Goal: Information Seeking & Learning: Find specific fact

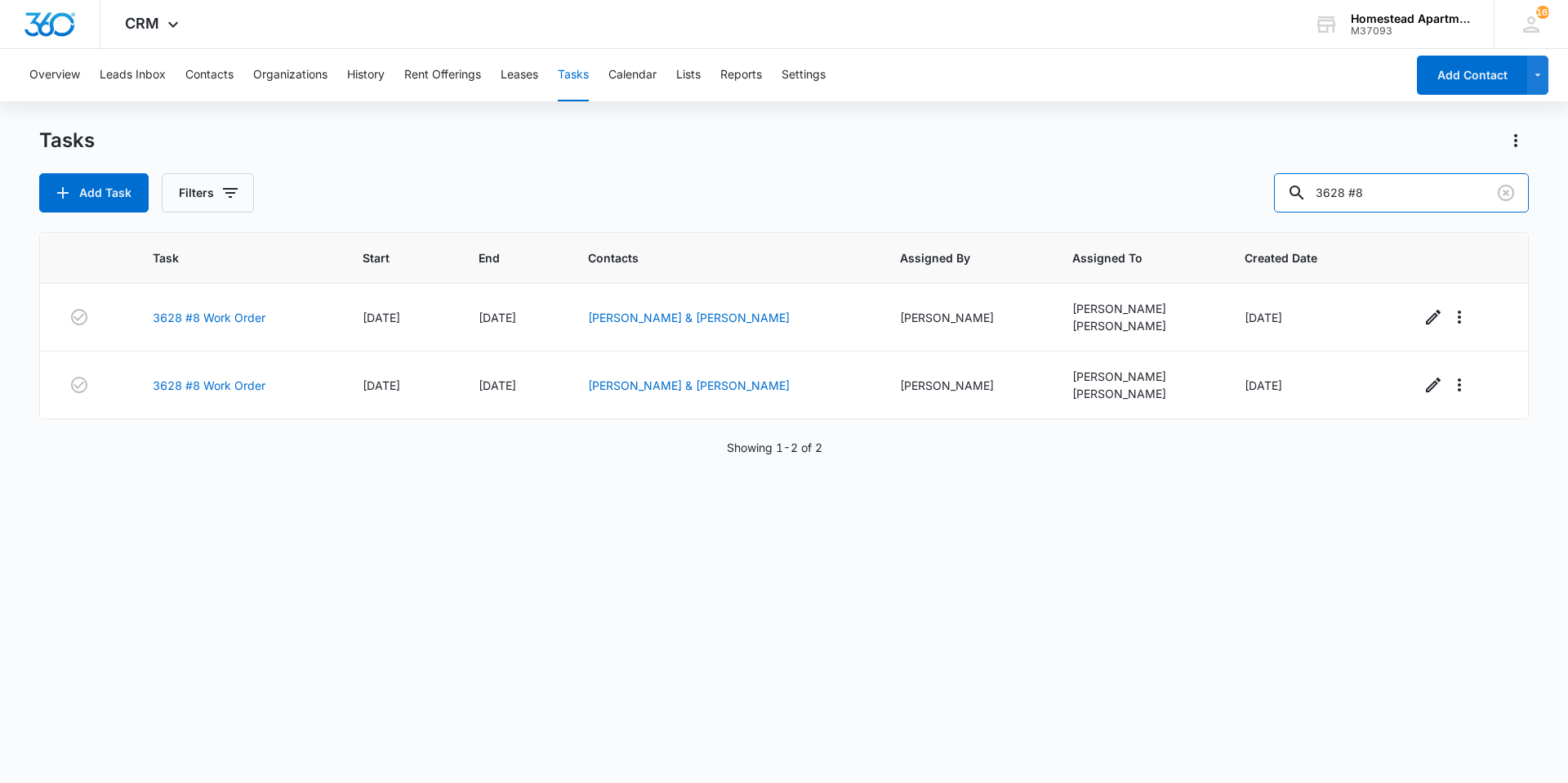
drag, startPoint x: 1428, startPoint y: 191, endPoint x: 1268, endPoint y: 208, distance: 160.9
click at [1268, 208] on div "Add Task Filters 3628 #8" at bounding box center [784, 193] width 1489 height 40
click at [213, 67] on button "Contacts" at bounding box center [209, 74] width 49 height 53
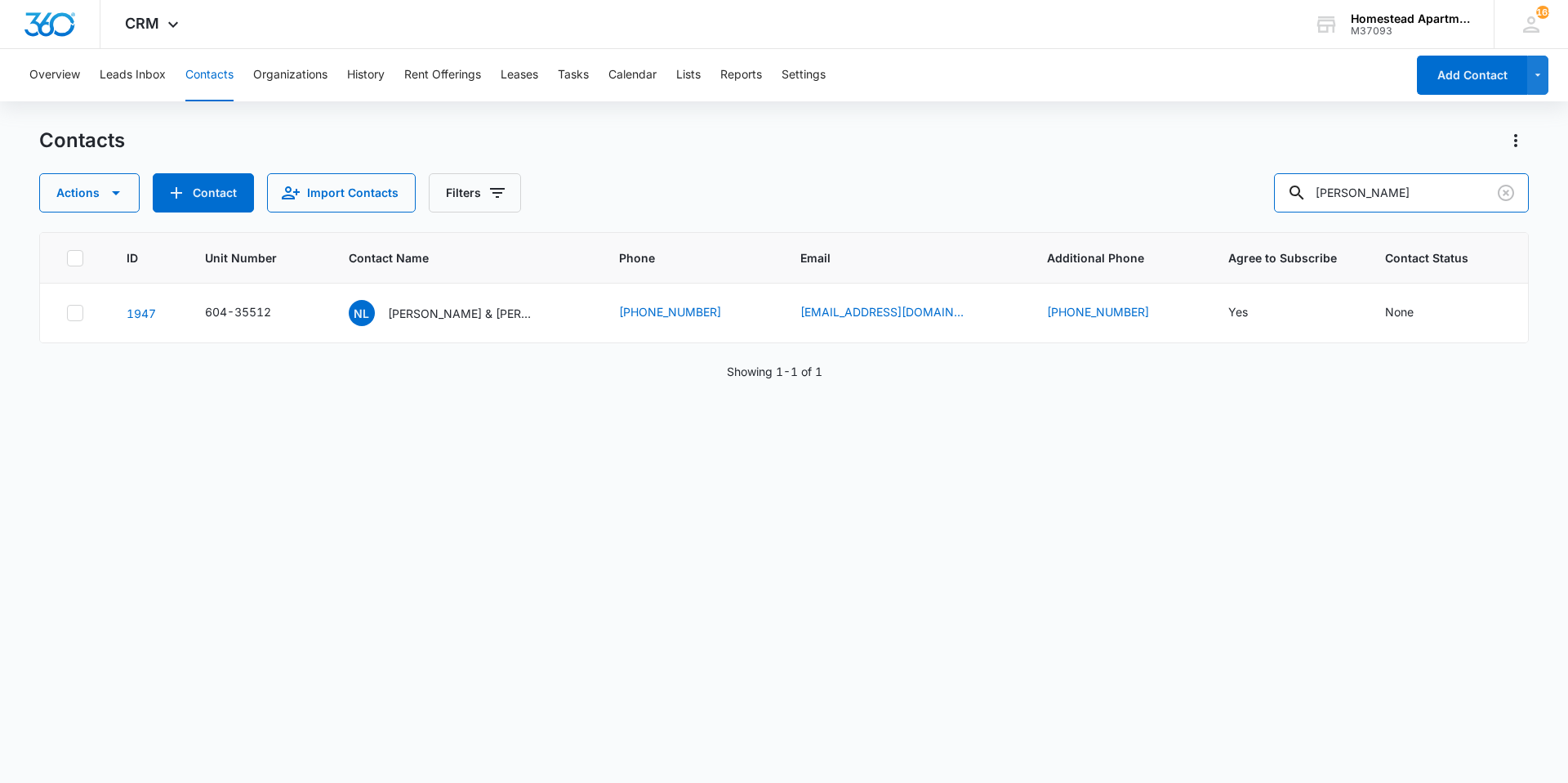
drag, startPoint x: 1403, startPoint y: 202, endPoint x: 1236, endPoint y: 211, distance: 167.2
click at [1236, 211] on div "Actions Contact Import Contacts Filters [PERSON_NAME]" at bounding box center [784, 193] width 1489 height 40
click at [1363, 197] on input "text" at bounding box center [1413, 193] width 230 height 40
type input "OCJ-826"
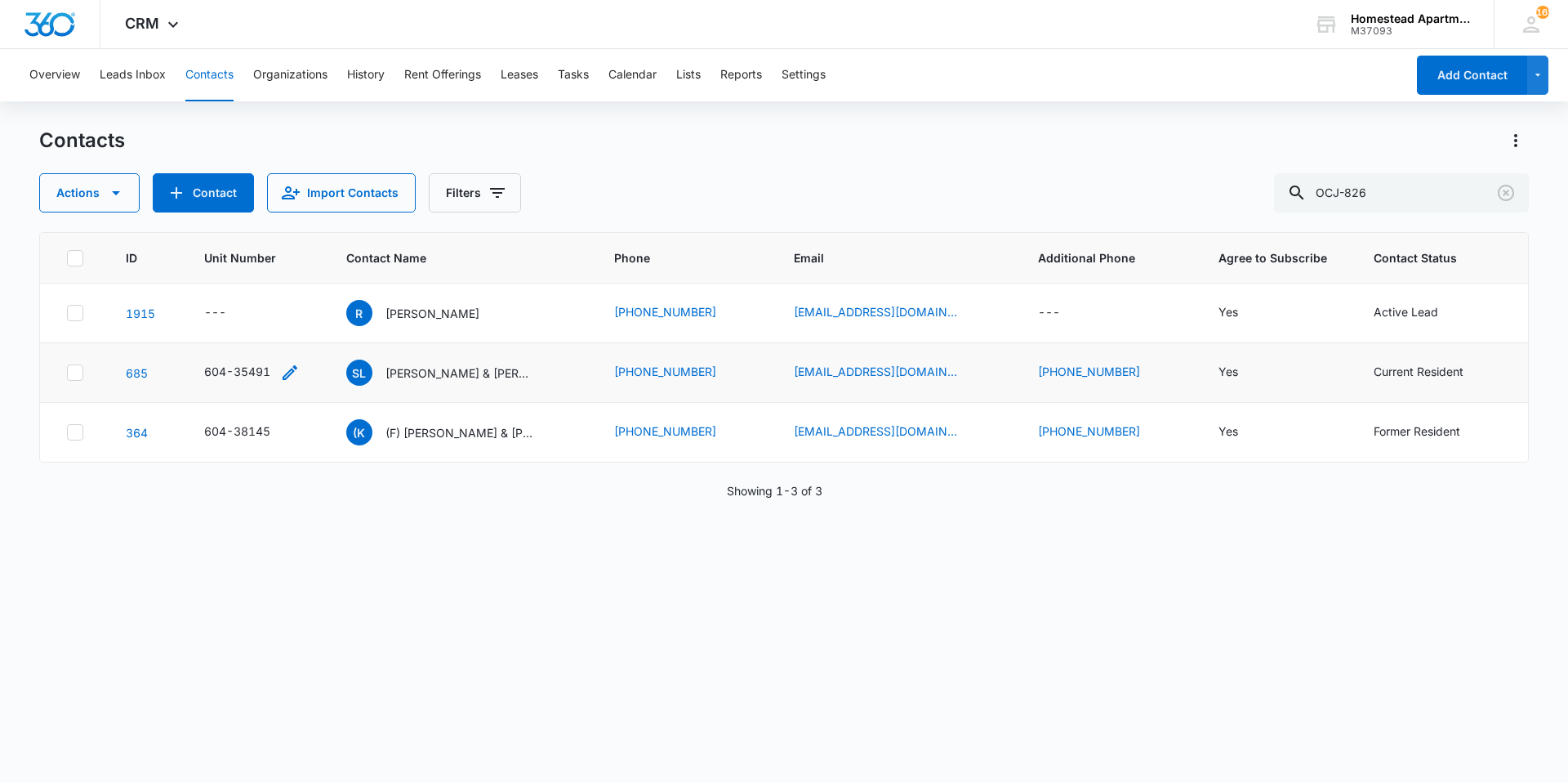
click at [239, 373] on div "604-35491" at bounding box center [237, 371] width 66 height 17
click at [356, 551] on div "ID Unit Number Contact Name Phone Email Additional Phone Agree to Subscribe Con…" at bounding box center [784, 497] width 1489 height 529
click at [513, 366] on p "[PERSON_NAME] & [PERSON_NAME] [PERSON_NAME]" at bounding box center [459, 373] width 147 height 17
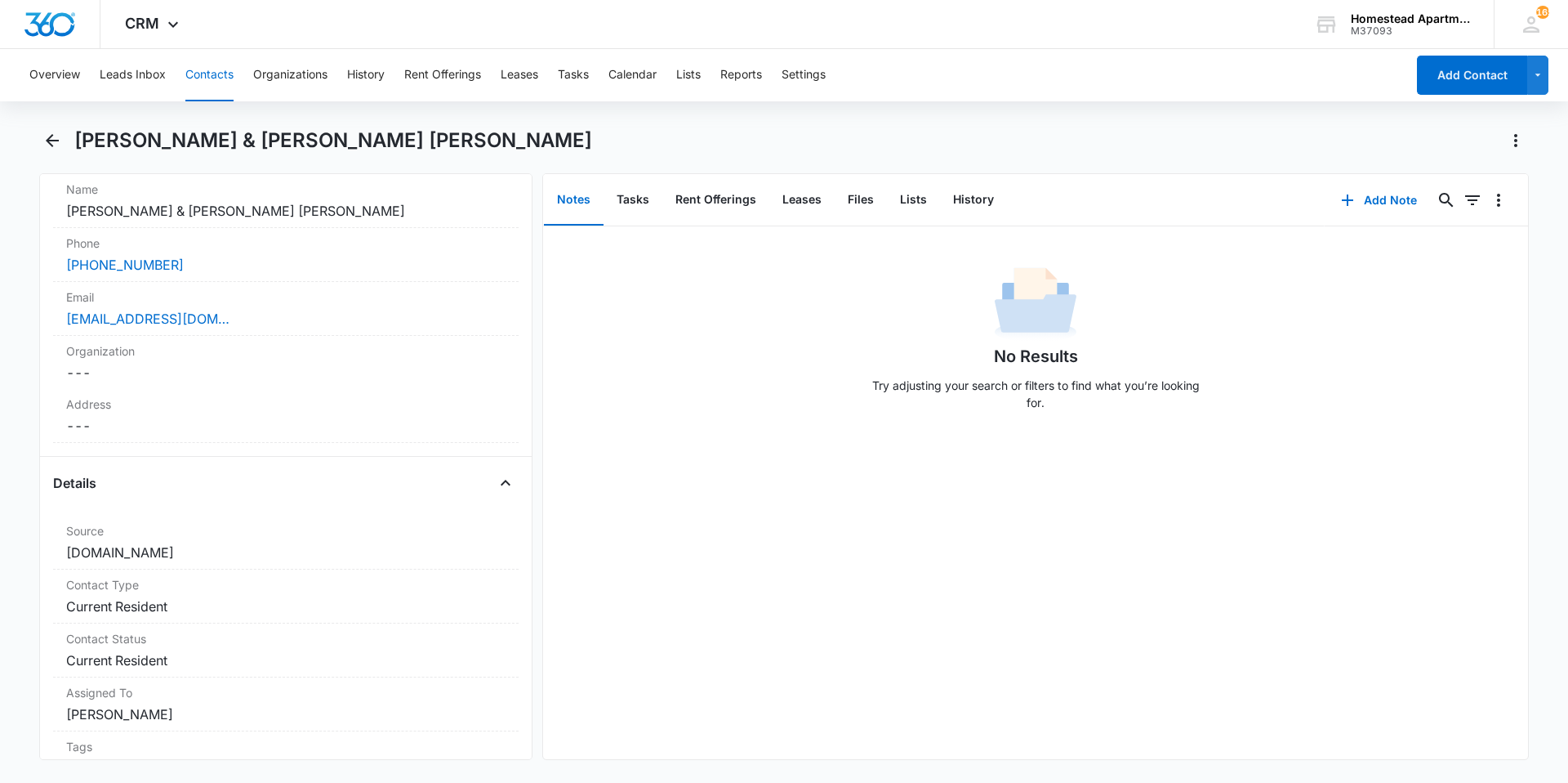
scroll to position [327, 0]
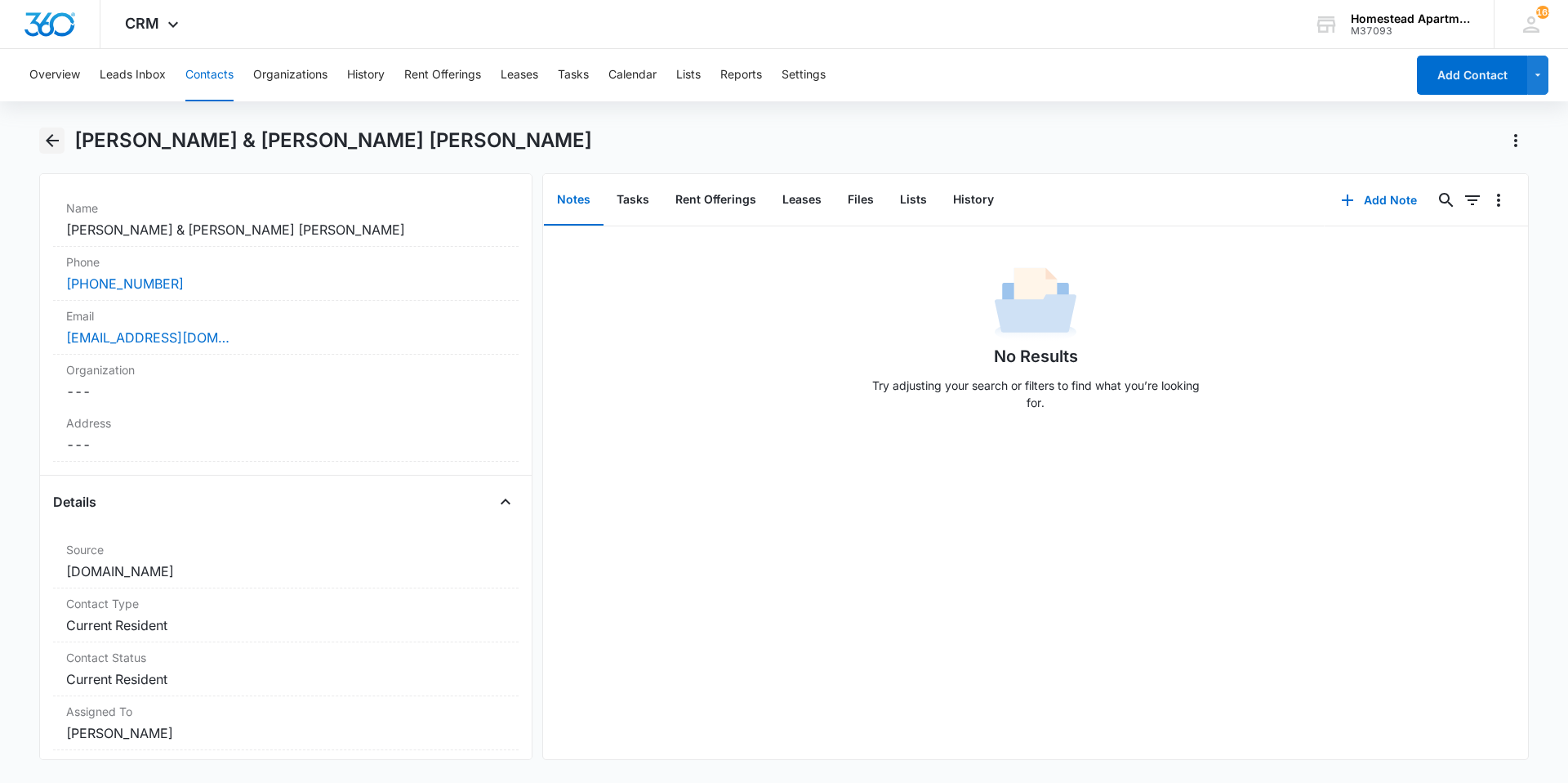
click at [54, 145] on icon "Back" at bounding box center [52, 141] width 20 height 20
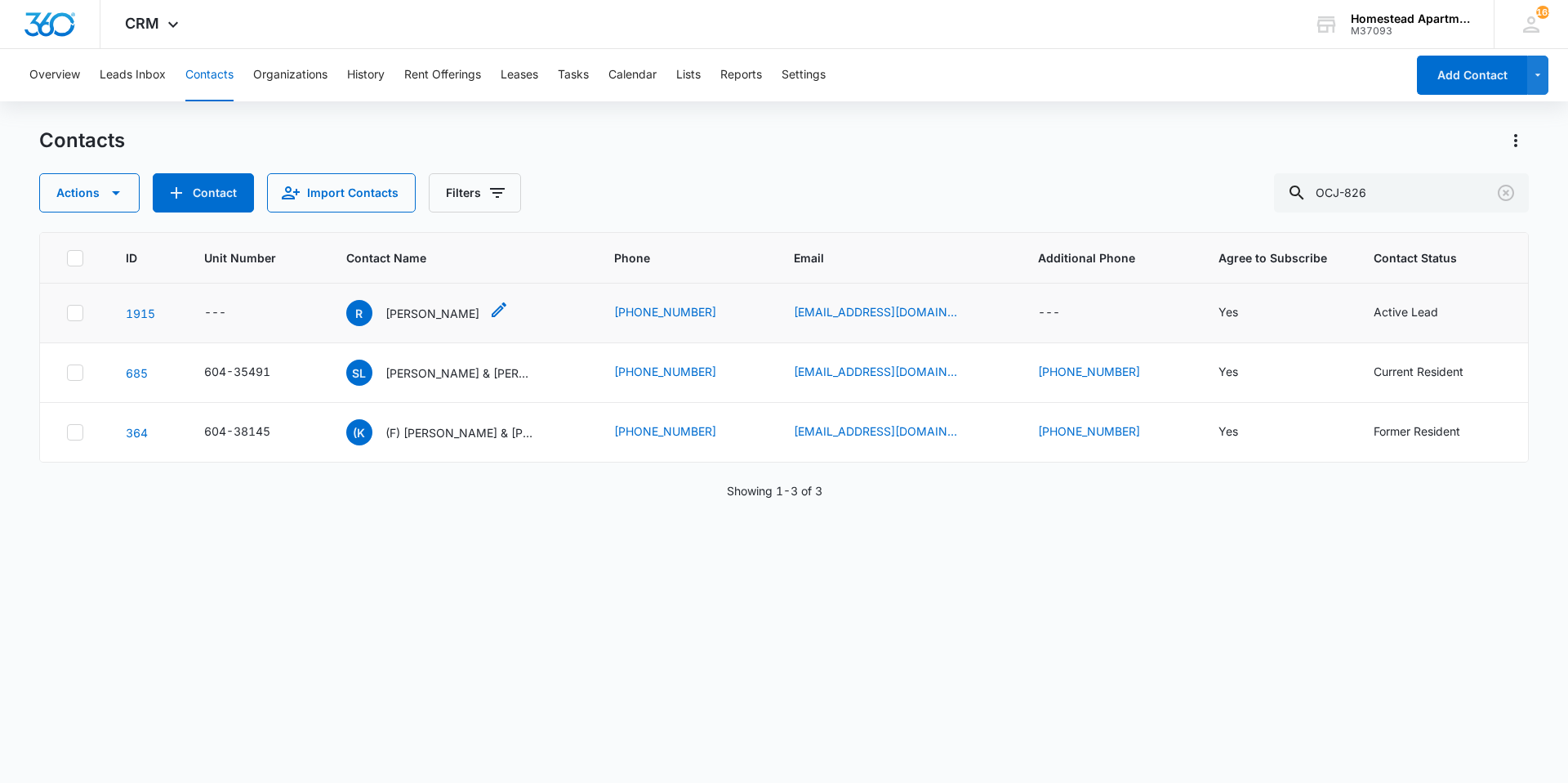
click at [408, 315] on p "[PERSON_NAME]" at bounding box center [432, 312] width 94 height 17
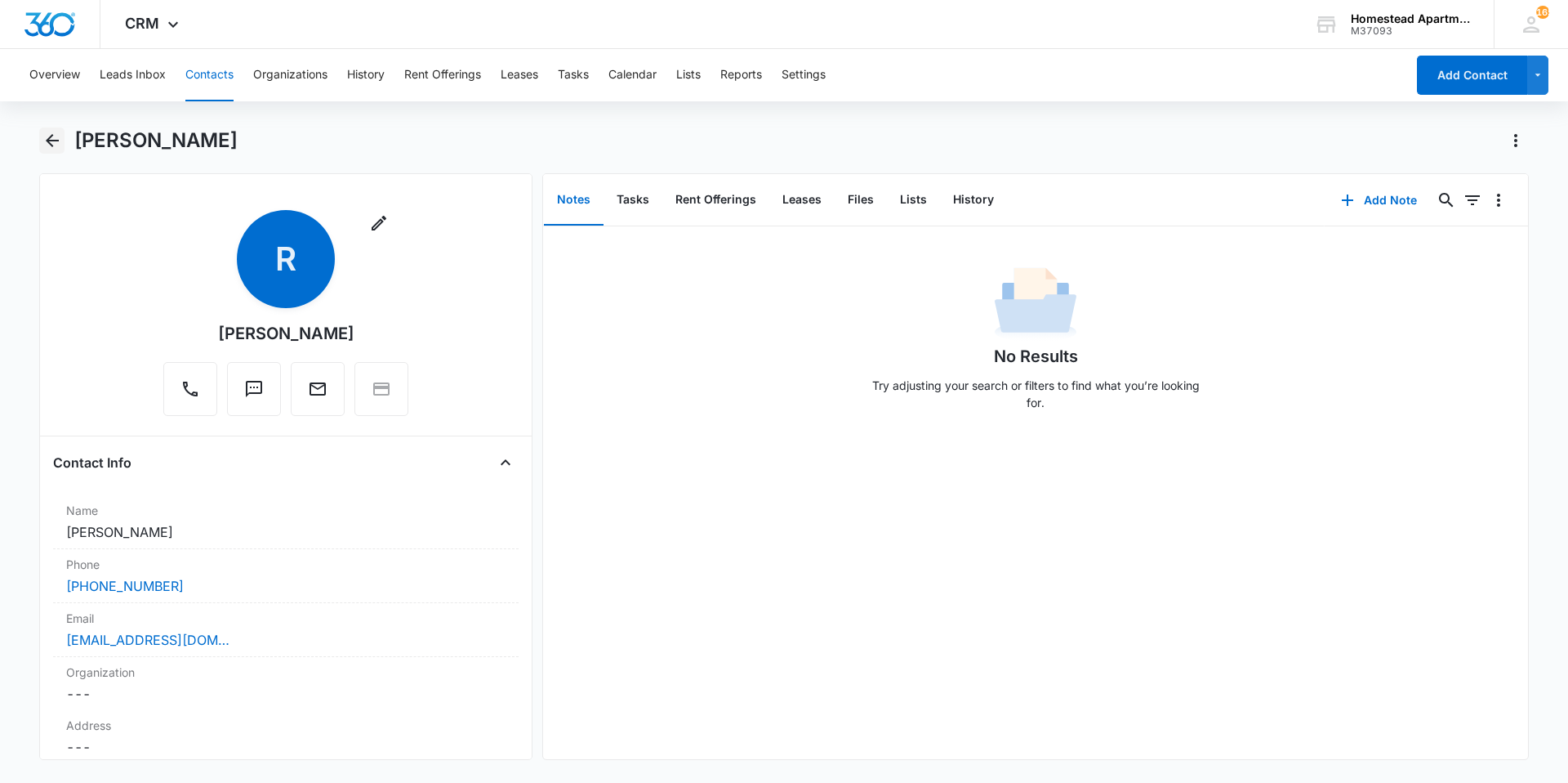
click at [48, 137] on icon "Back" at bounding box center [52, 141] width 20 height 20
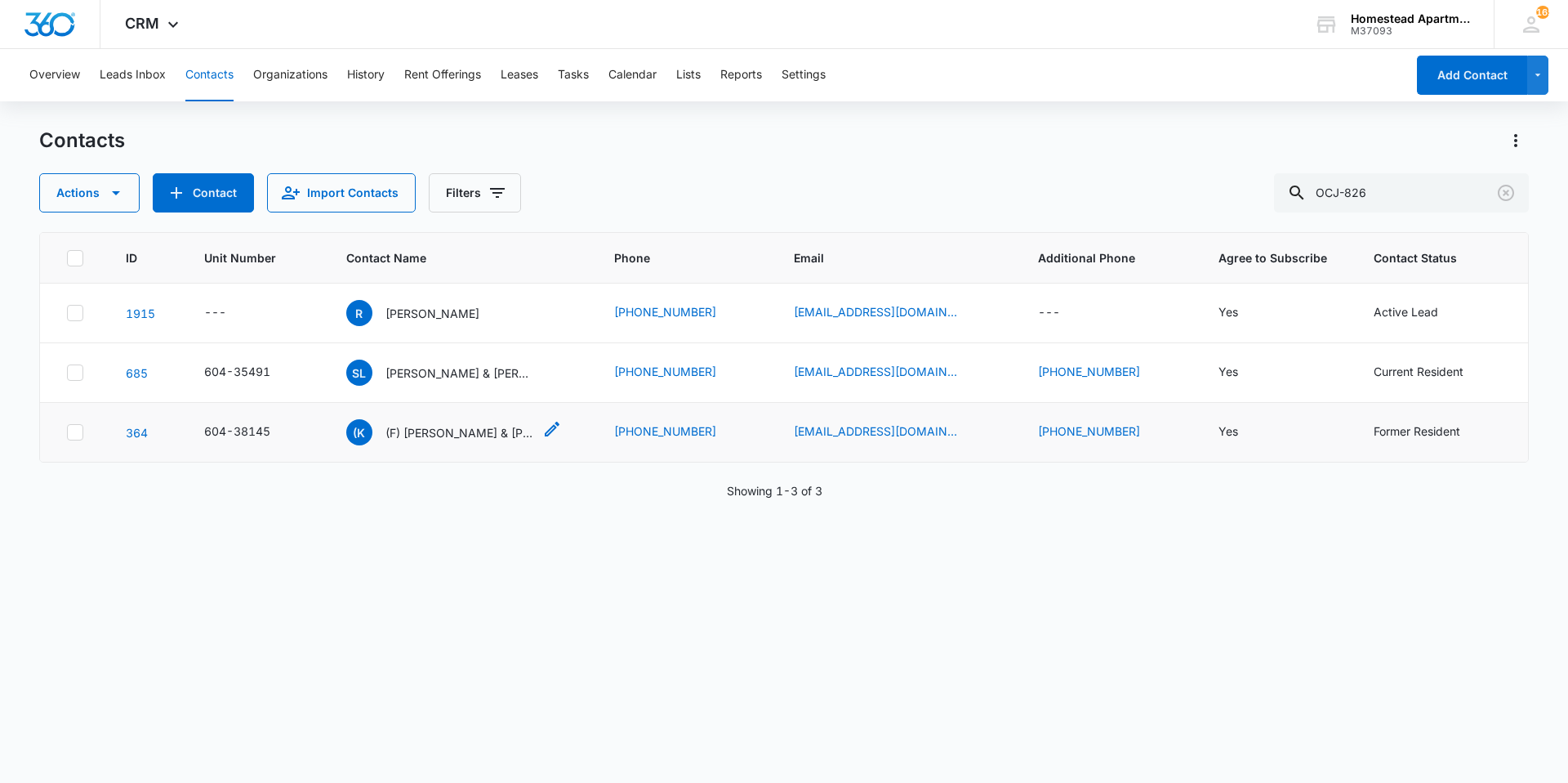
click at [467, 433] on p "(F) [PERSON_NAME] & [PERSON_NAME]" at bounding box center [459, 432] width 147 height 17
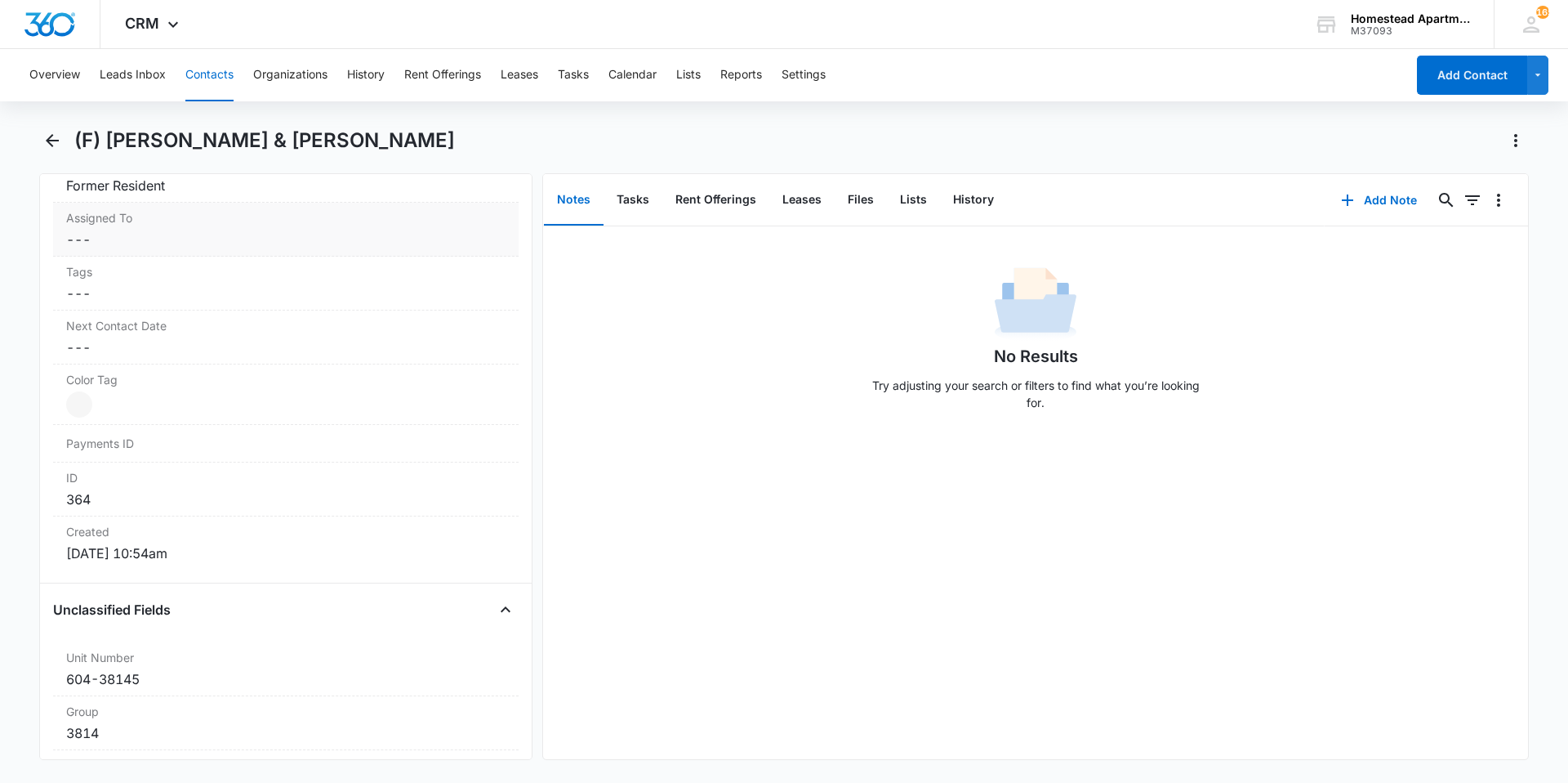
scroll to position [653, 0]
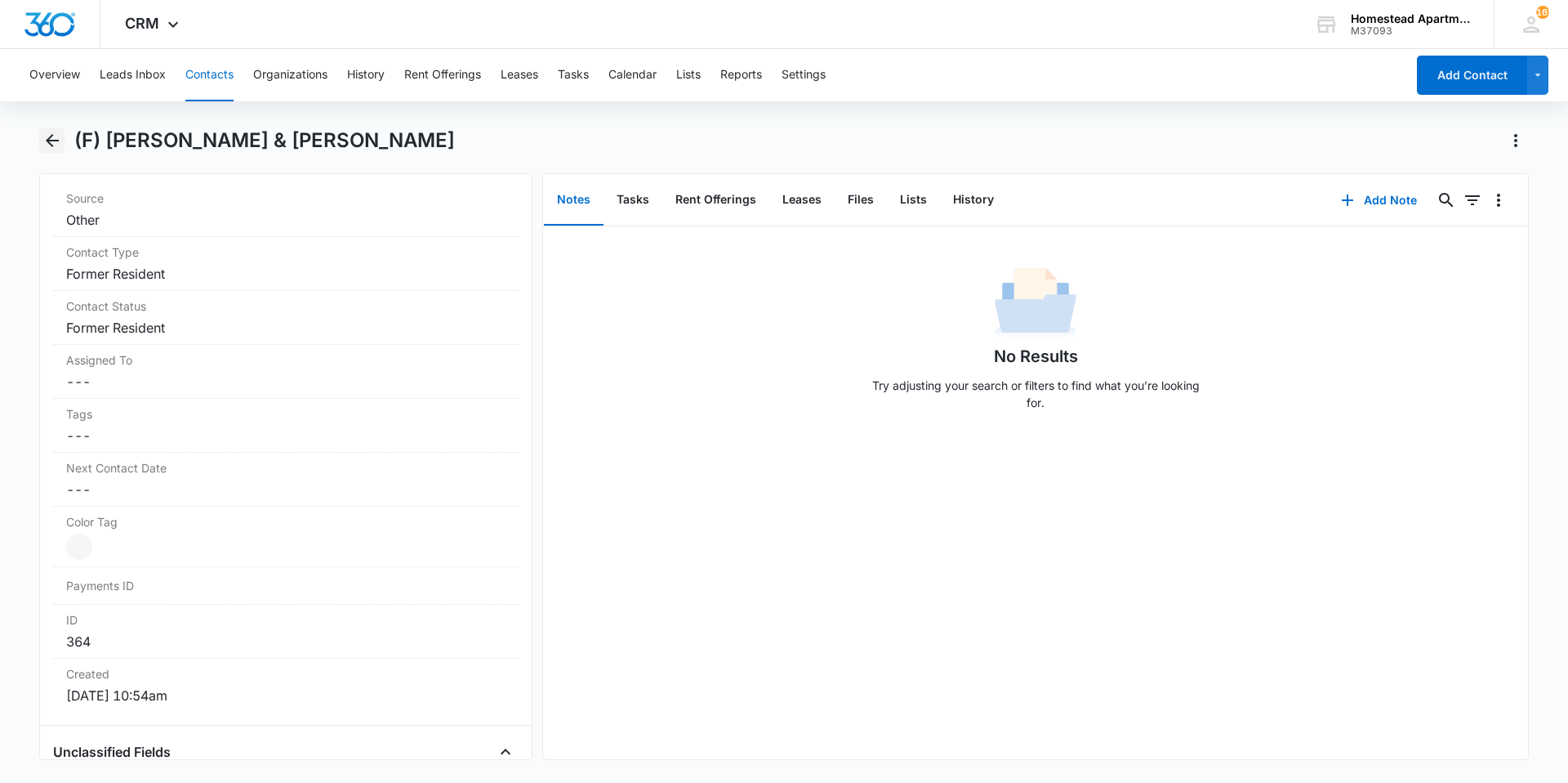
click at [46, 133] on icon "Back" at bounding box center [52, 141] width 20 height 20
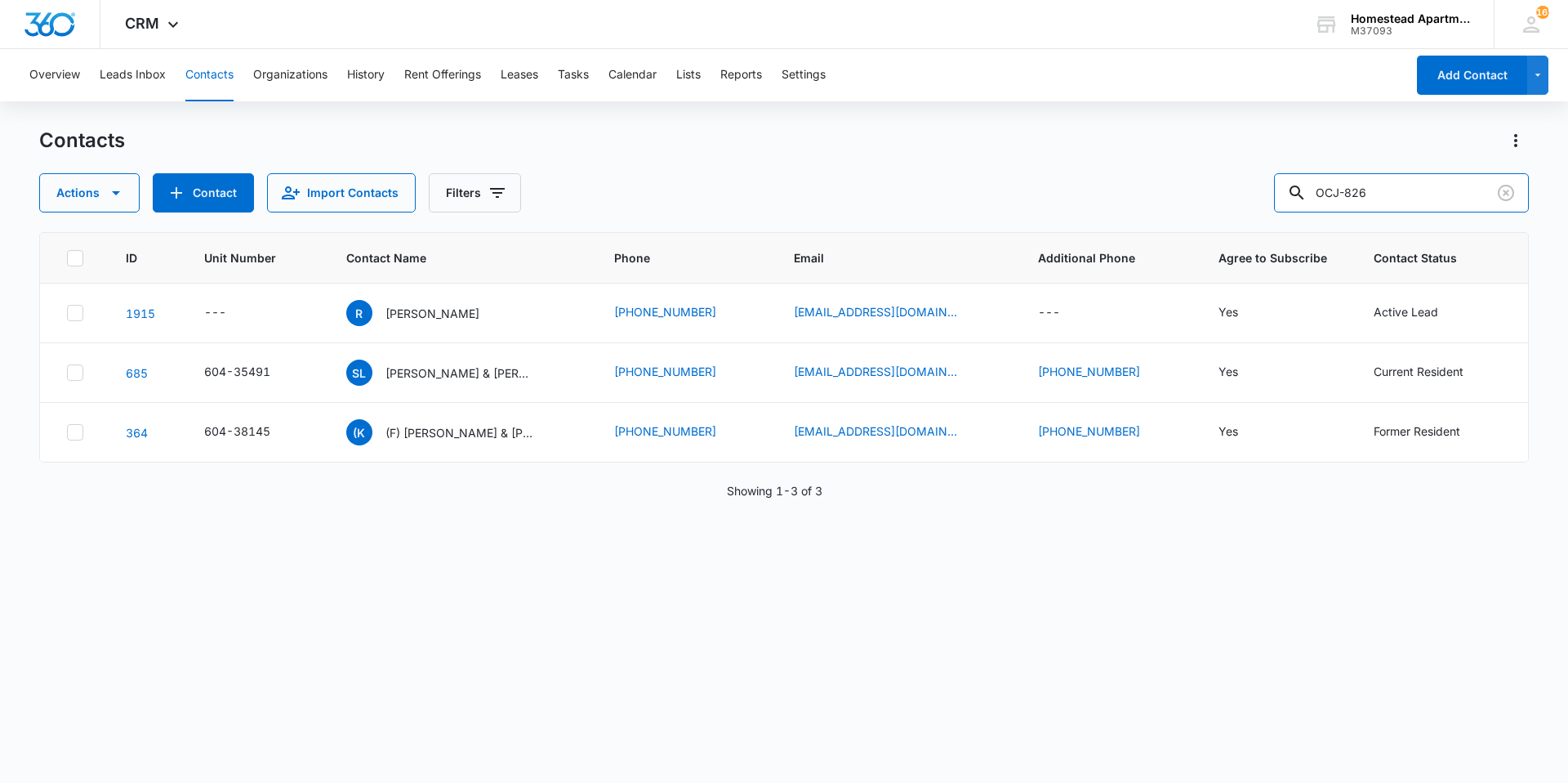
drag, startPoint x: 1408, startPoint y: 197, endPoint x: 1257, endPoint y: 199, distance: 151.0
click at [1257, 199] on div "Actions Contact Import Contacts Filters OCJ-826" at bounding box center [784, 193] width 1489 height 40
type input "BUZ-W48"
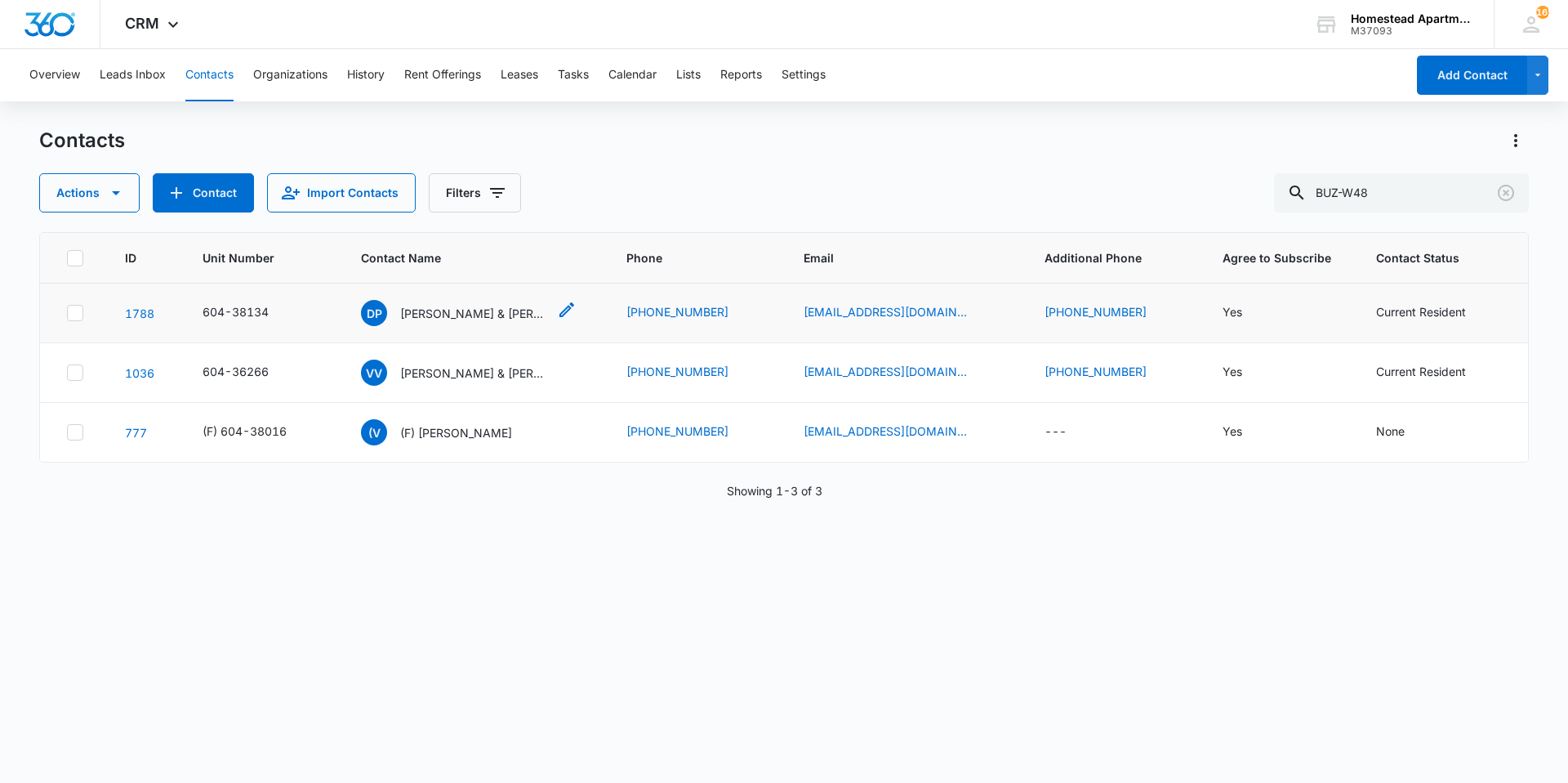
click at [460, 309] on p "[PERSON_NAME] & [PERSON_NAME]" at bounding box center [473, 312] width 147 height 17
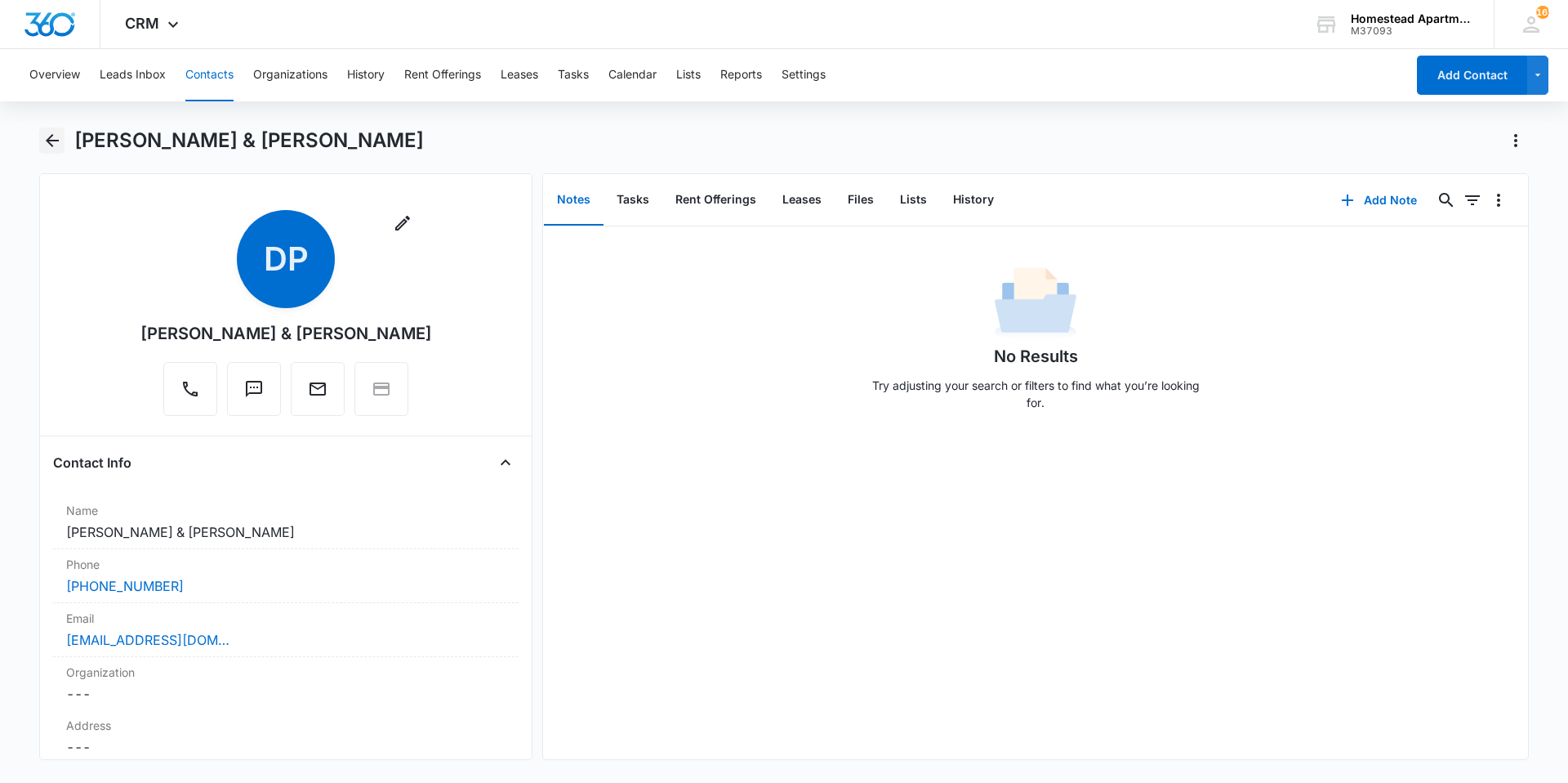
click at [52, 142] on icon "Back" at bounding box center [52, 141] width 20 height 20
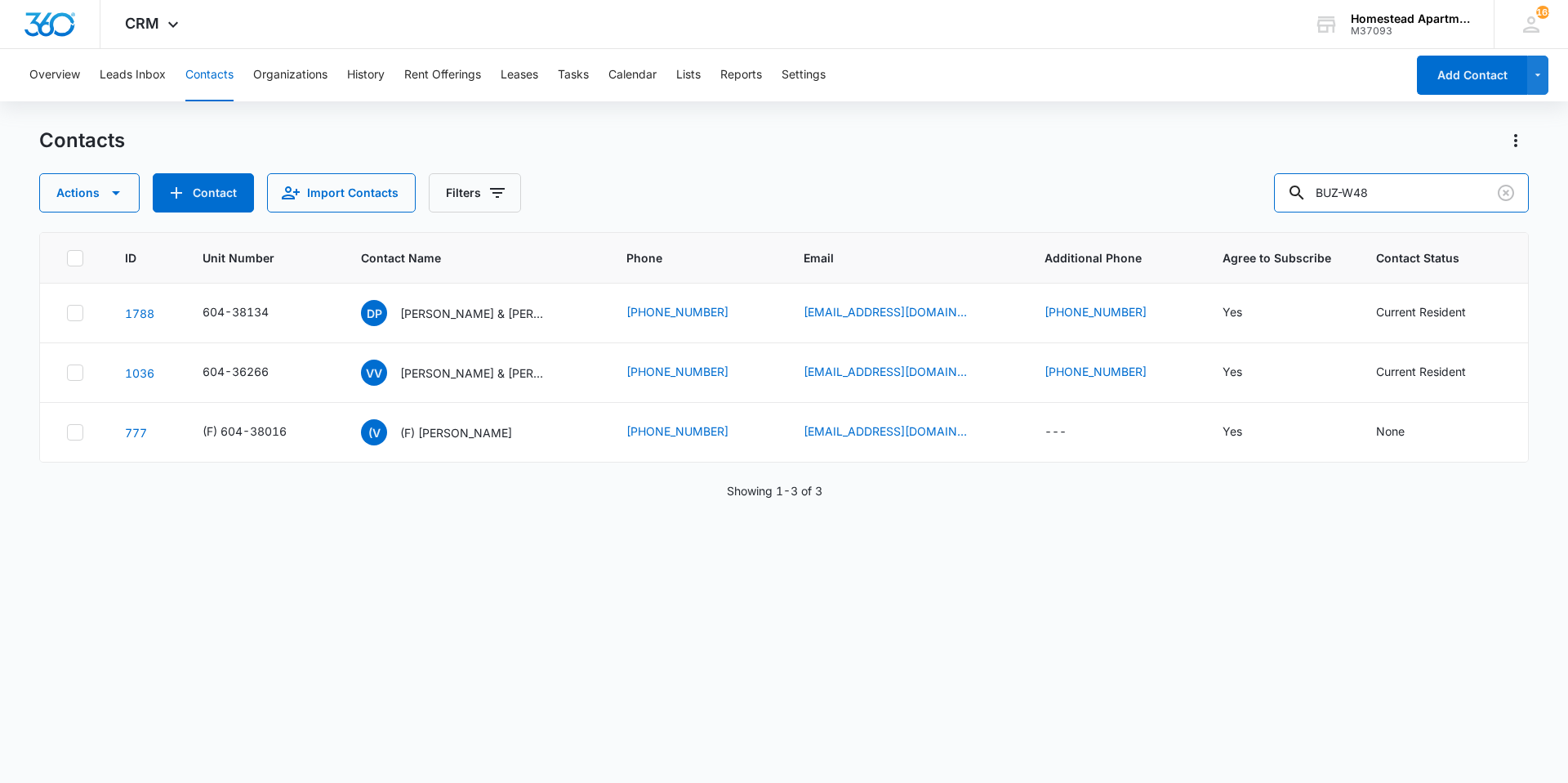
drag, startPoint x: 1382, startPoint y: 190, endPoint x: 1271, endPoint y: 207, distance: 112.3
click at [1271, 207] on div "Actions Contact Import Contacts Filters BUZ-W48" at bounding box center [784, 193] width 1489 height 40
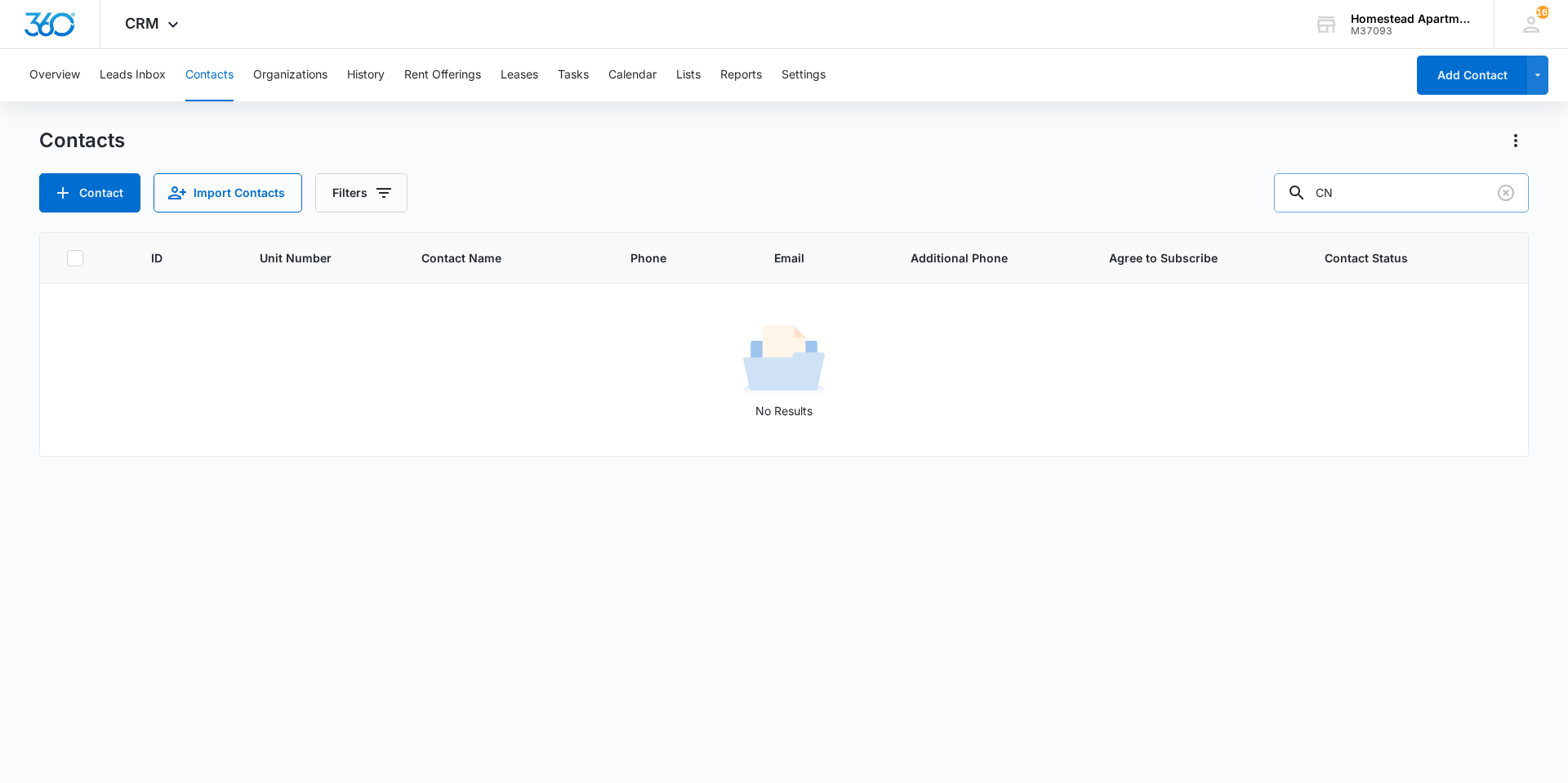
type input "C"
click at [1396, 188] on input "text" at bounding box center [1413, 193] width 230 height 40
type input "CKK-G76"
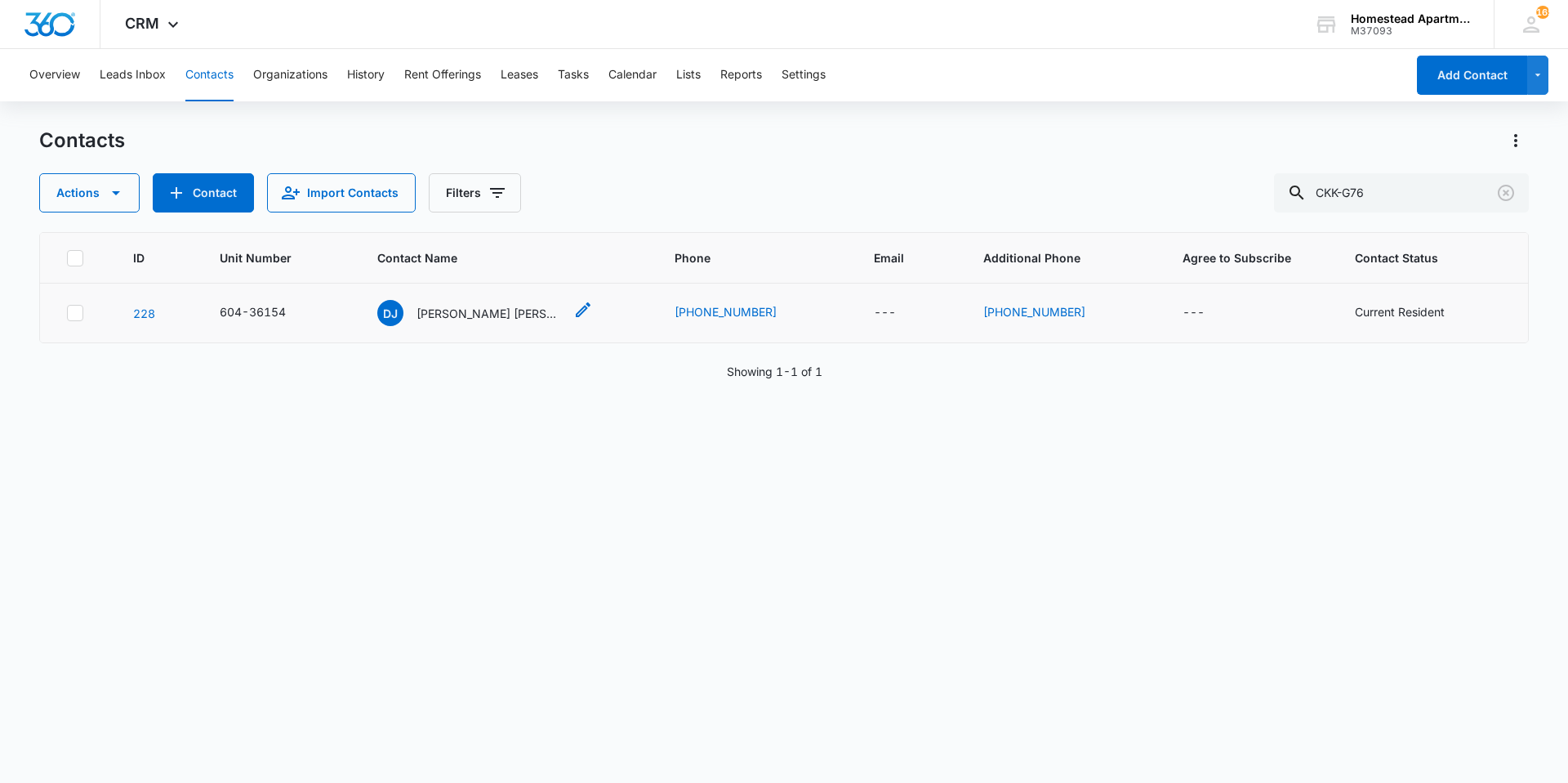
click at [435, 309] on p "[PERSON_NAME] [PERSON_NAME]" at bounding box center [489, 312] width 147 height 17
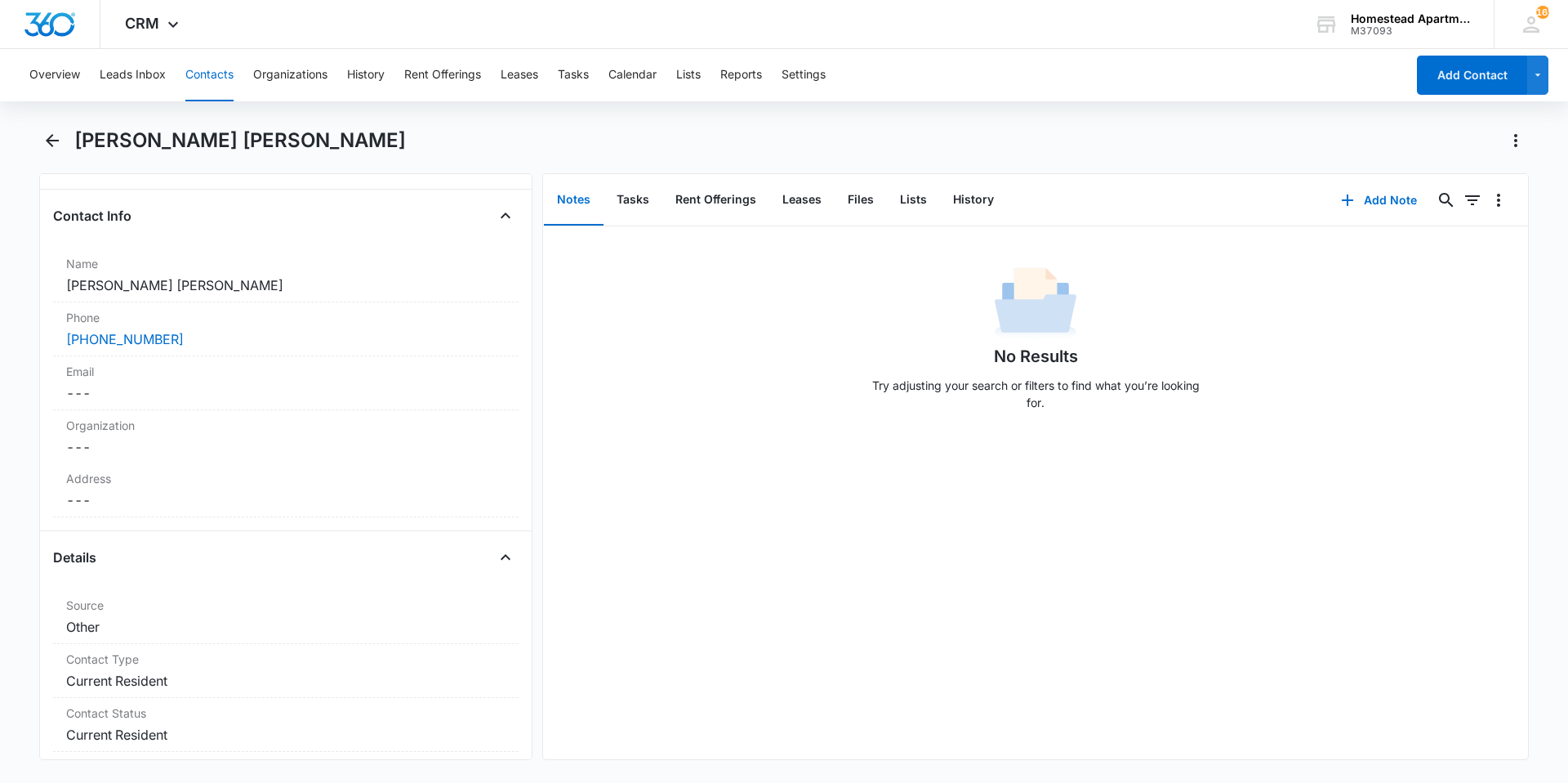
scroll to position [80, 0]
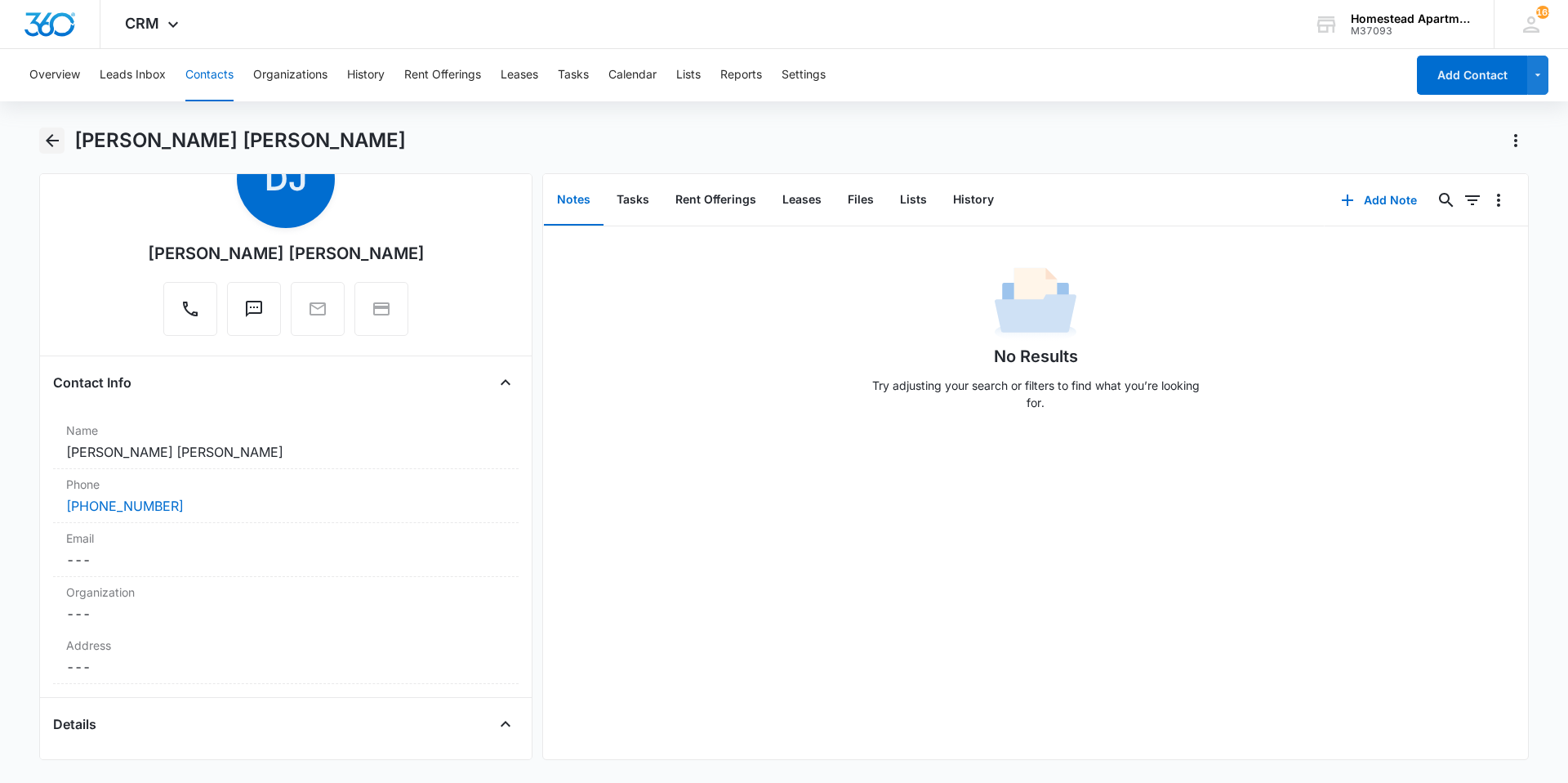
click at [52, 134] on icon "Back" at bounding box center [52, 141] width 20 height 20
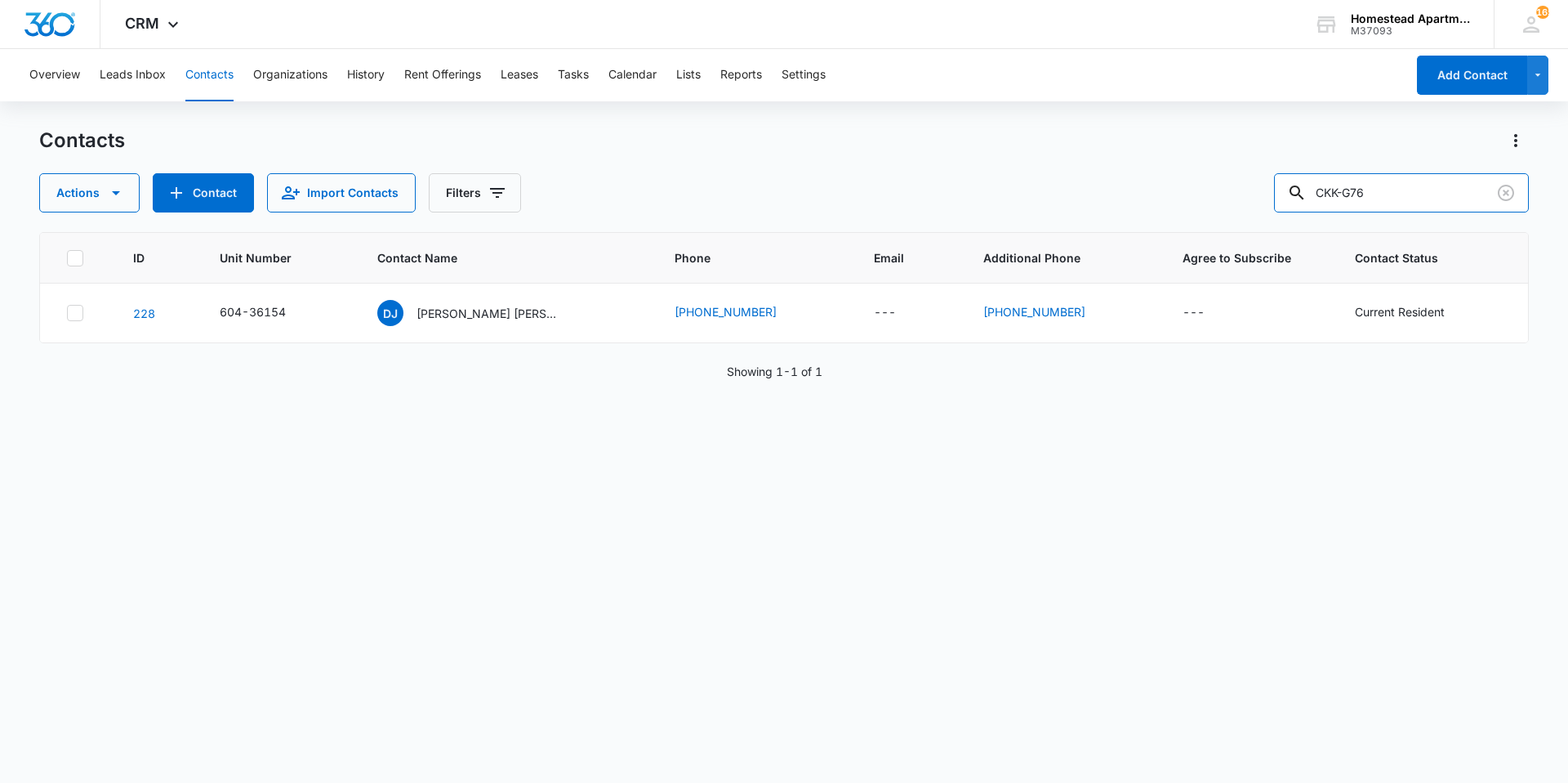
drag, startPoint x: 1428, startPoint y: 195, endPoint x: 1283, endPoint y: 223, distance: 147.7
click at [1283, 223] on div "Contacts Actions Contact Import Contacts Filters CKK-G76 ID Unit Number Contact…" at bounding box center [784, 454] width 1489 height 653
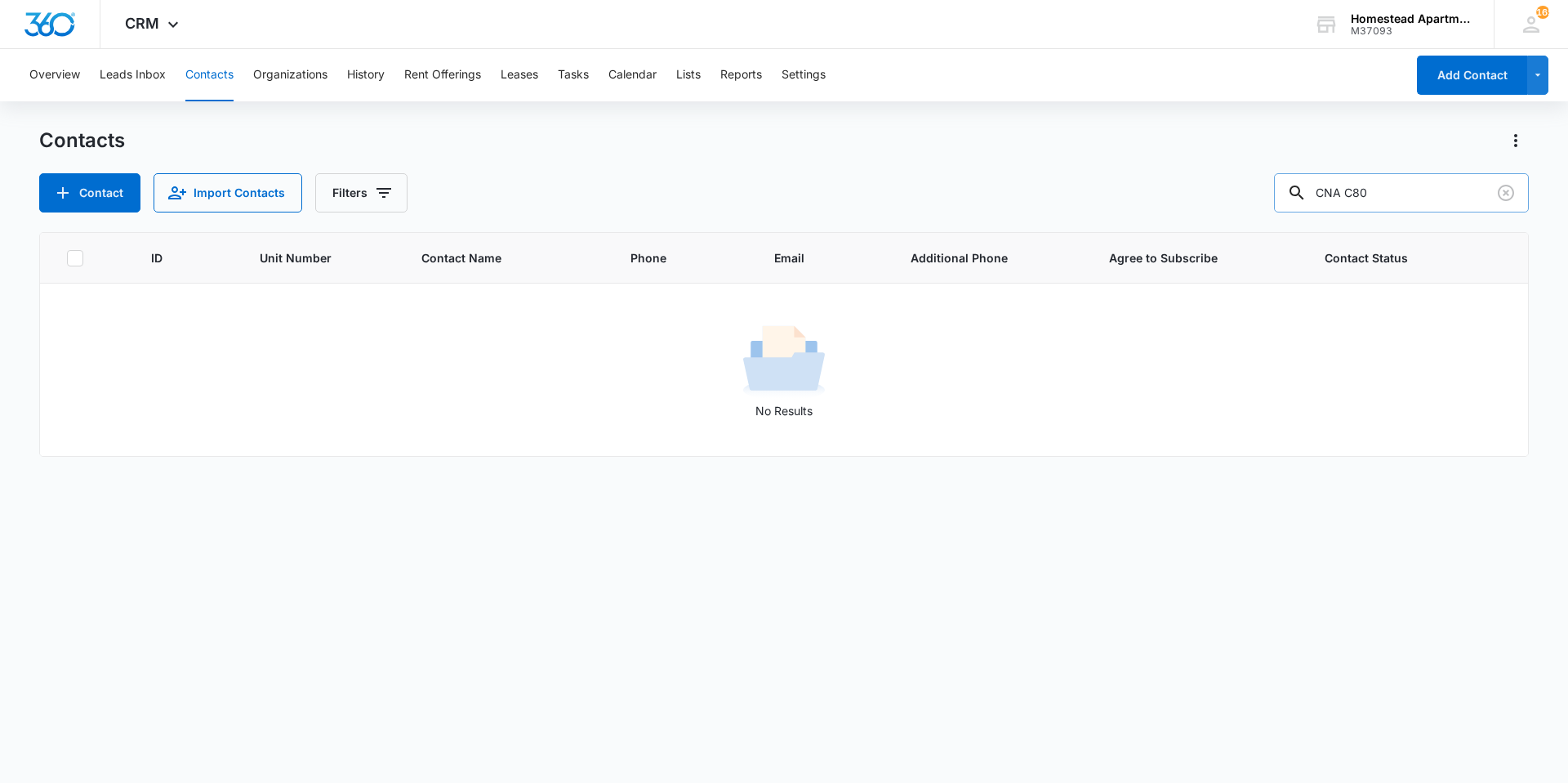
click at [1401, 183] on input "CNA C80" at bounding box center [1401, 193] width 255 height 40
click at [1376, 186] on input "CNA C80" at bounding box center [1401, 193] width 255 height 40
click at [1354, 198] on input "CNA C80" at bounding box center [1401, 193] width 255 height 40
click at [1360, 197] on input "CNA C80" at bounding box center [1401, 193] width 255 height 40
type input "CNAC80"
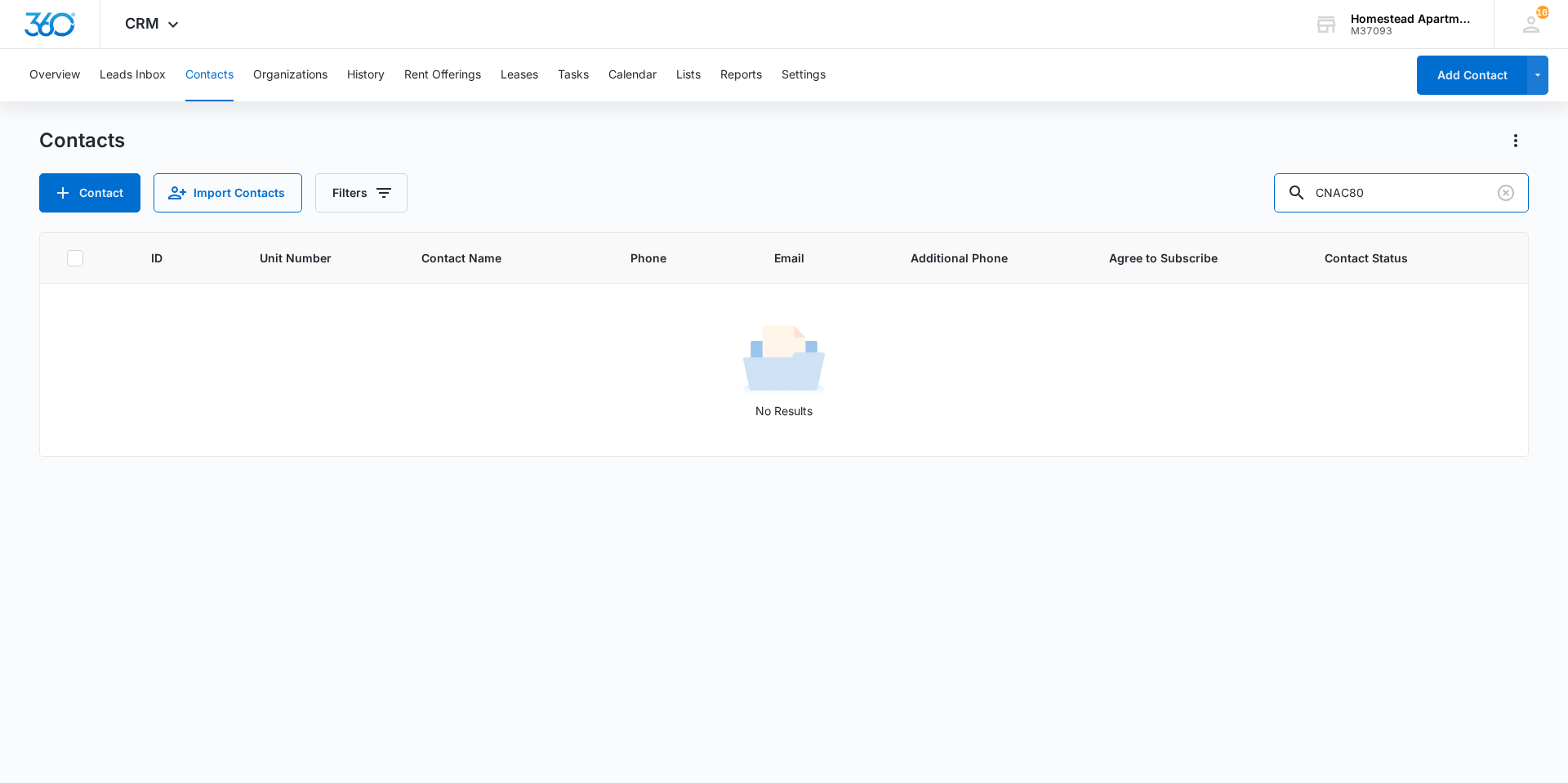
drag, startPoint x: 1433, startPoint y: 199, endPoint x: 1276, endPoint y: 197, distance: 157.0
click at [1276, 197] on div "Contact Import Contacts Filters CNAC80" at bounding box center [784, 193] width 1489 height 40
click at [1432, 182] on input "text" at bounding box center [1413, 193] width 230 height 40
type input "yadilaa"
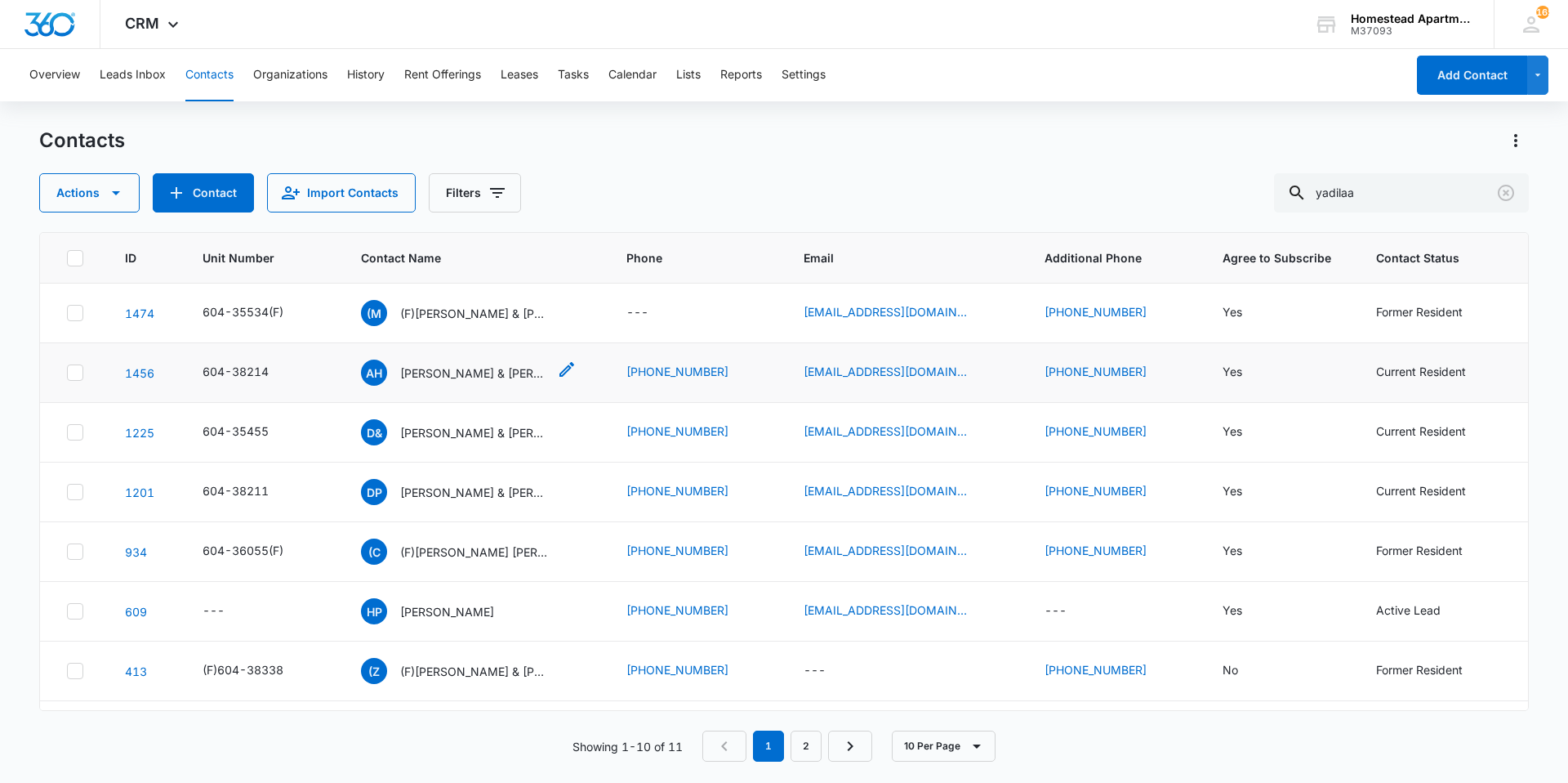
click at [448, 372] on p "[PERSON_NAME] & [PERSON_NAME]" at bounding box center [473, 373] width 147 height 17
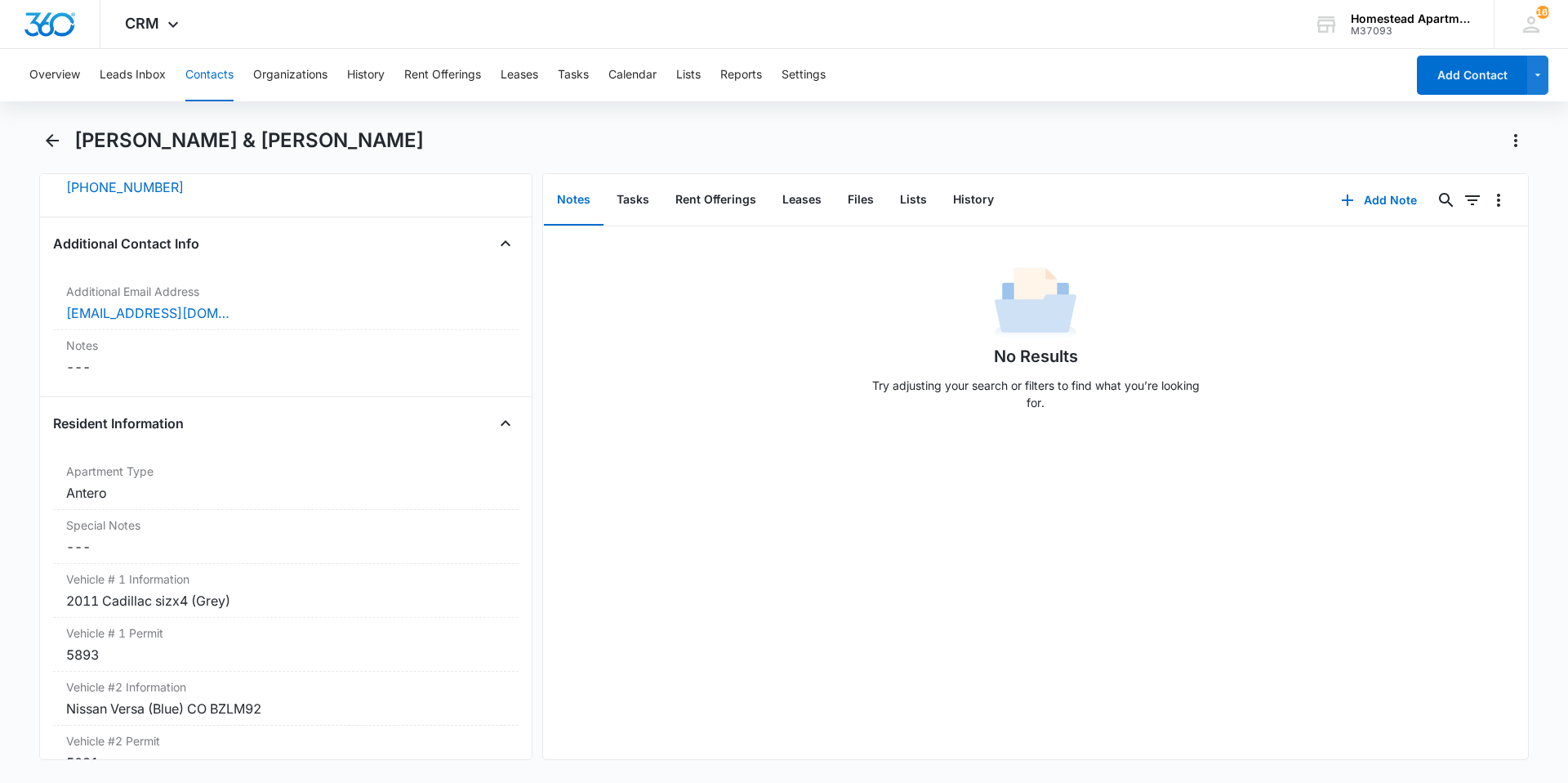
scroll to position [1389, 0]
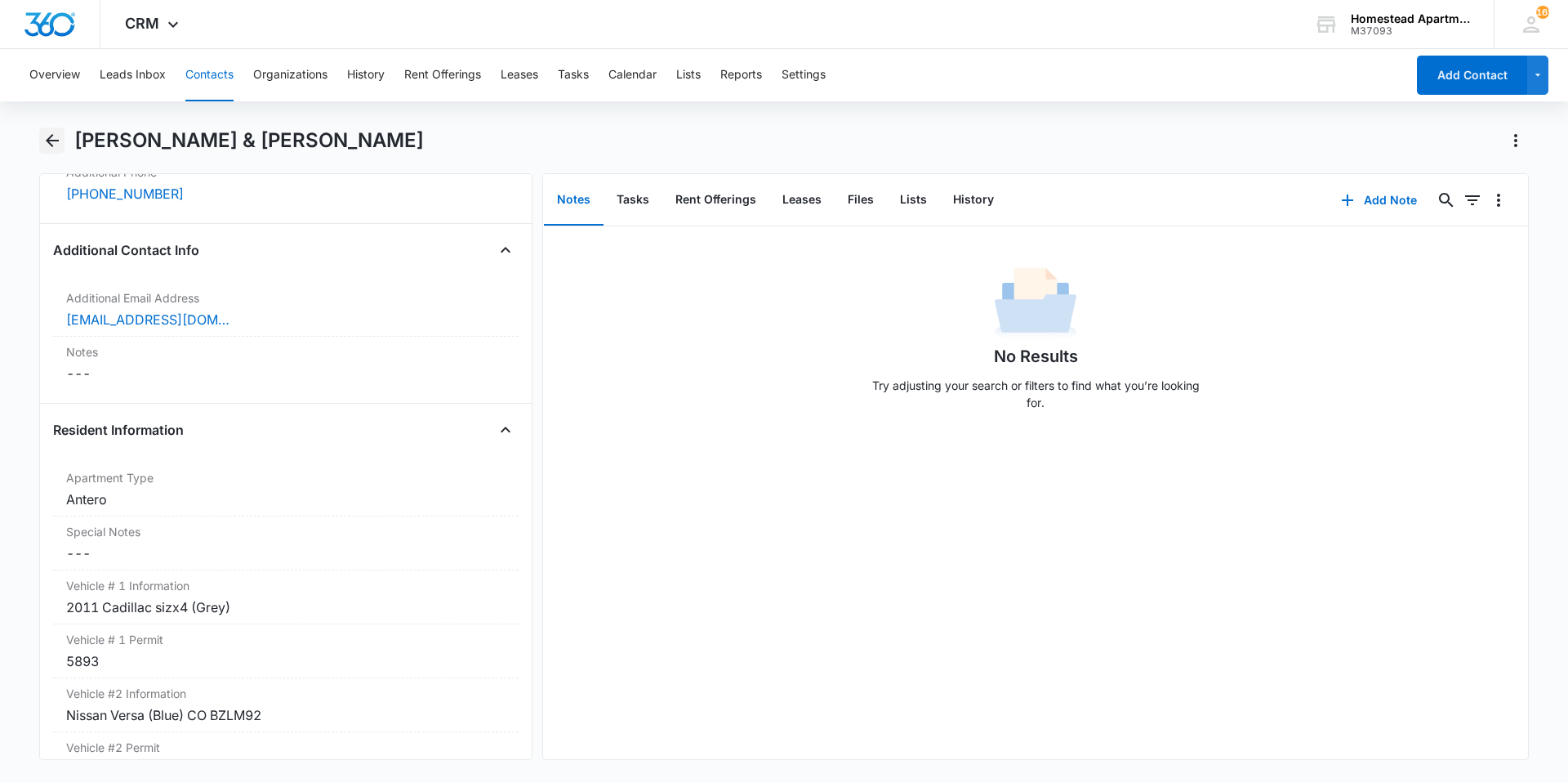
click at [55, 143] on icon "Back" at bounding box center [52, 141] width 20 height 20
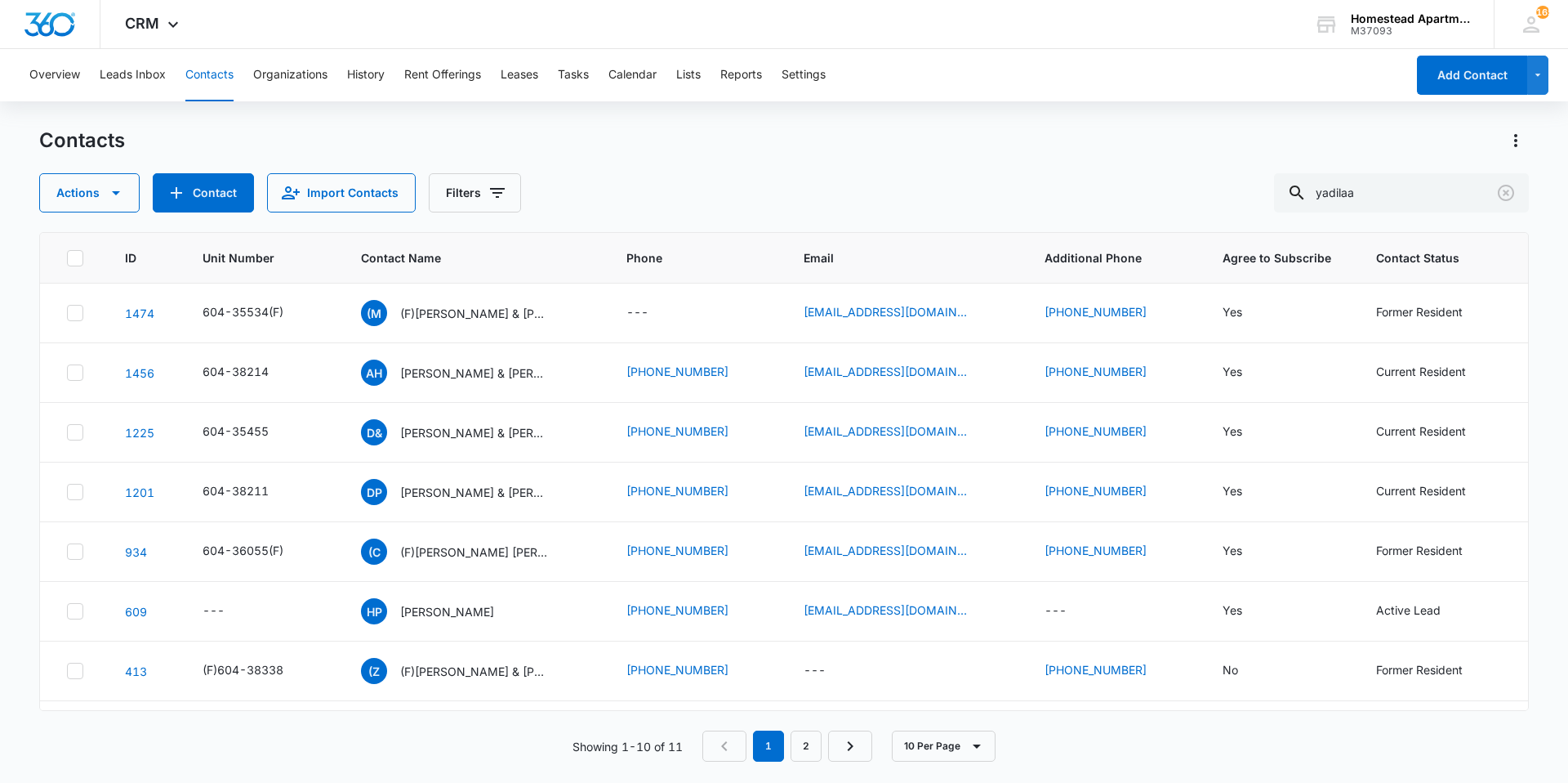
click at [453, 439] on p "[PERSON_NAME] & [PERSON_NAME]" at bounding box center [473, 432] width 147 height 17
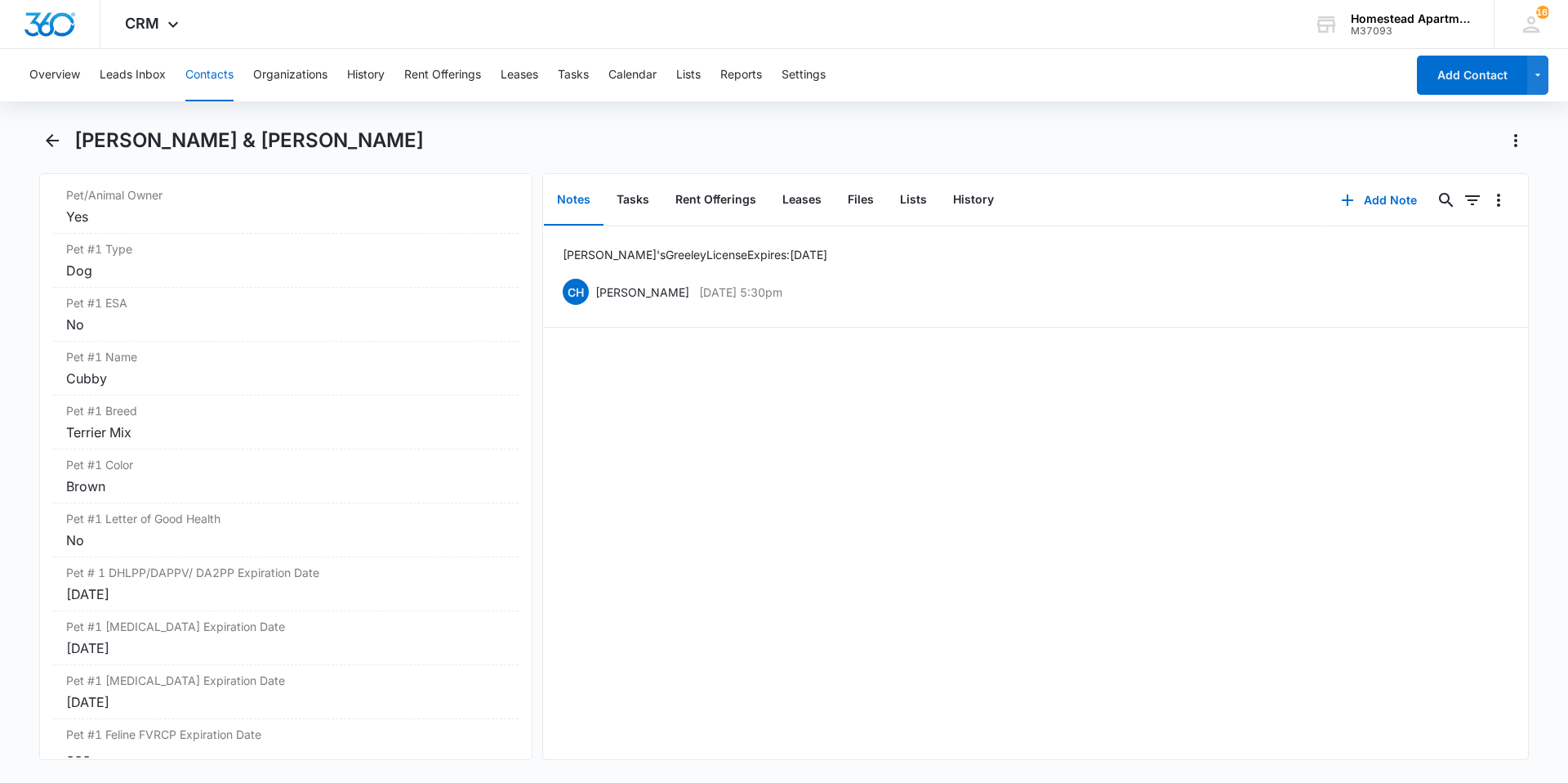
scroll to position [2124, 0]
click at [58, 146] on icon "Back" at bounding box center [52, 141] width 20 height 20
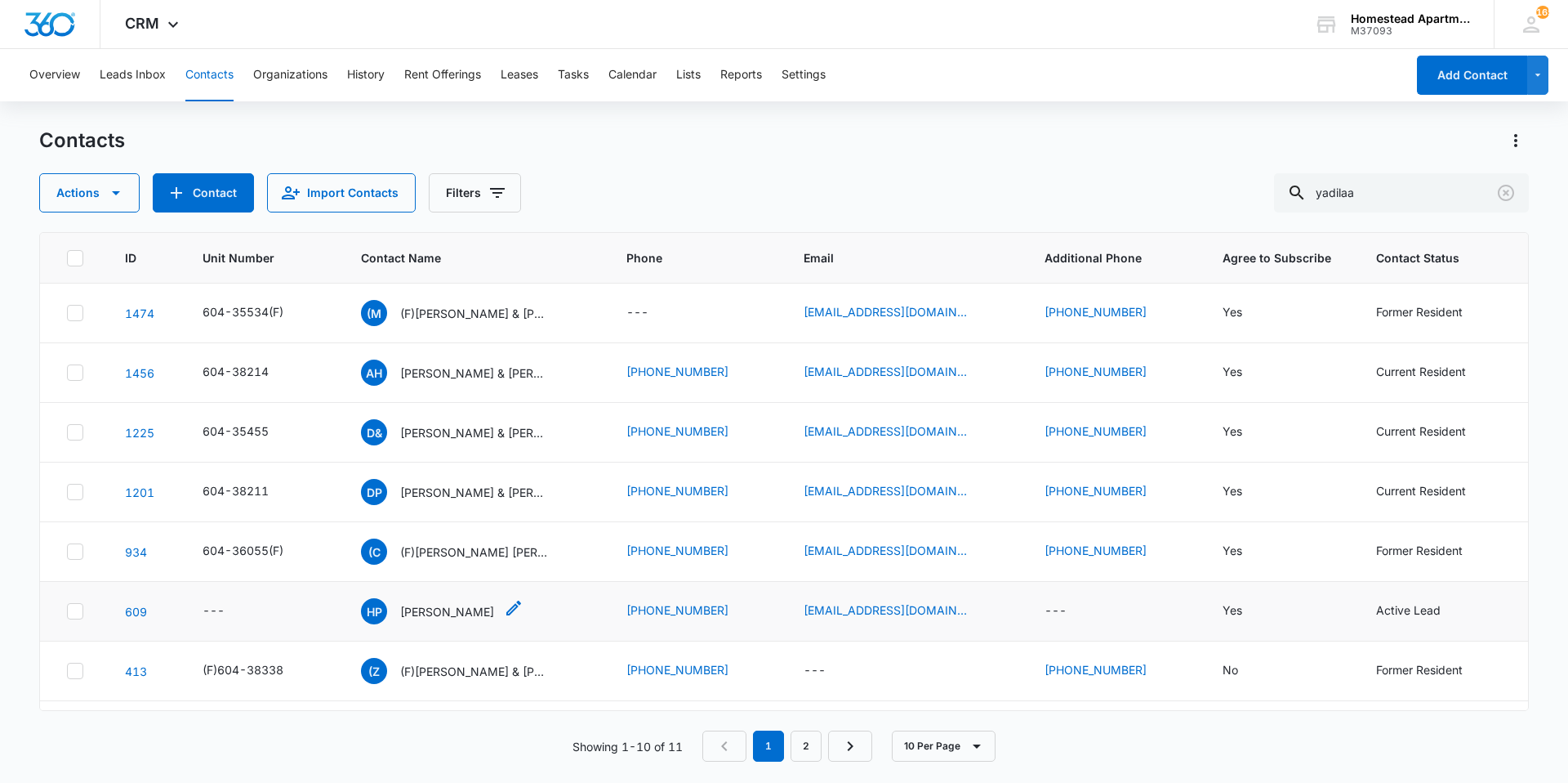
click at [434, 612] on p "[PERSON_NAME]" at bounding box center [447, 611] width 94 height 17
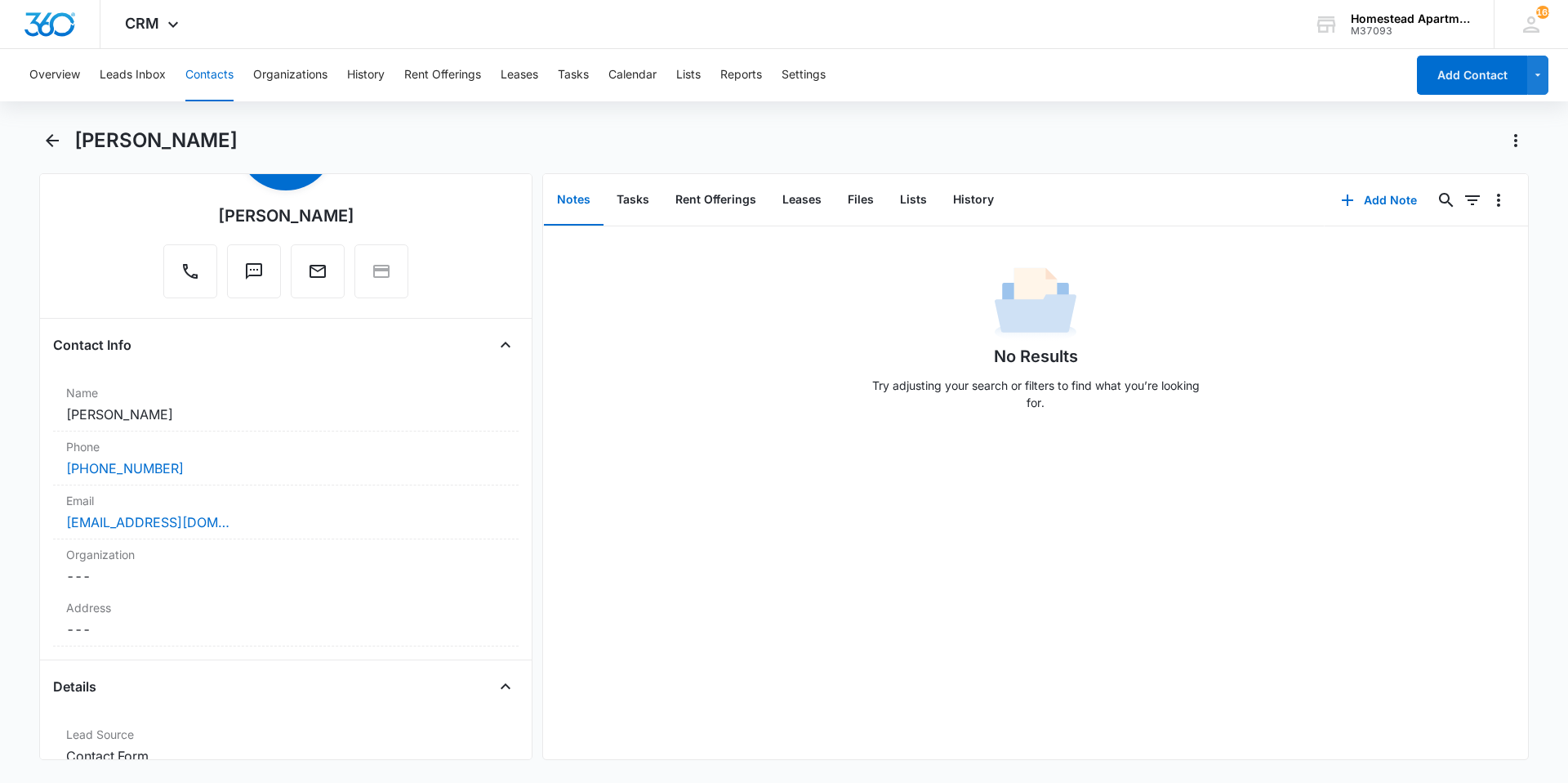
scroll to position [67, 0]
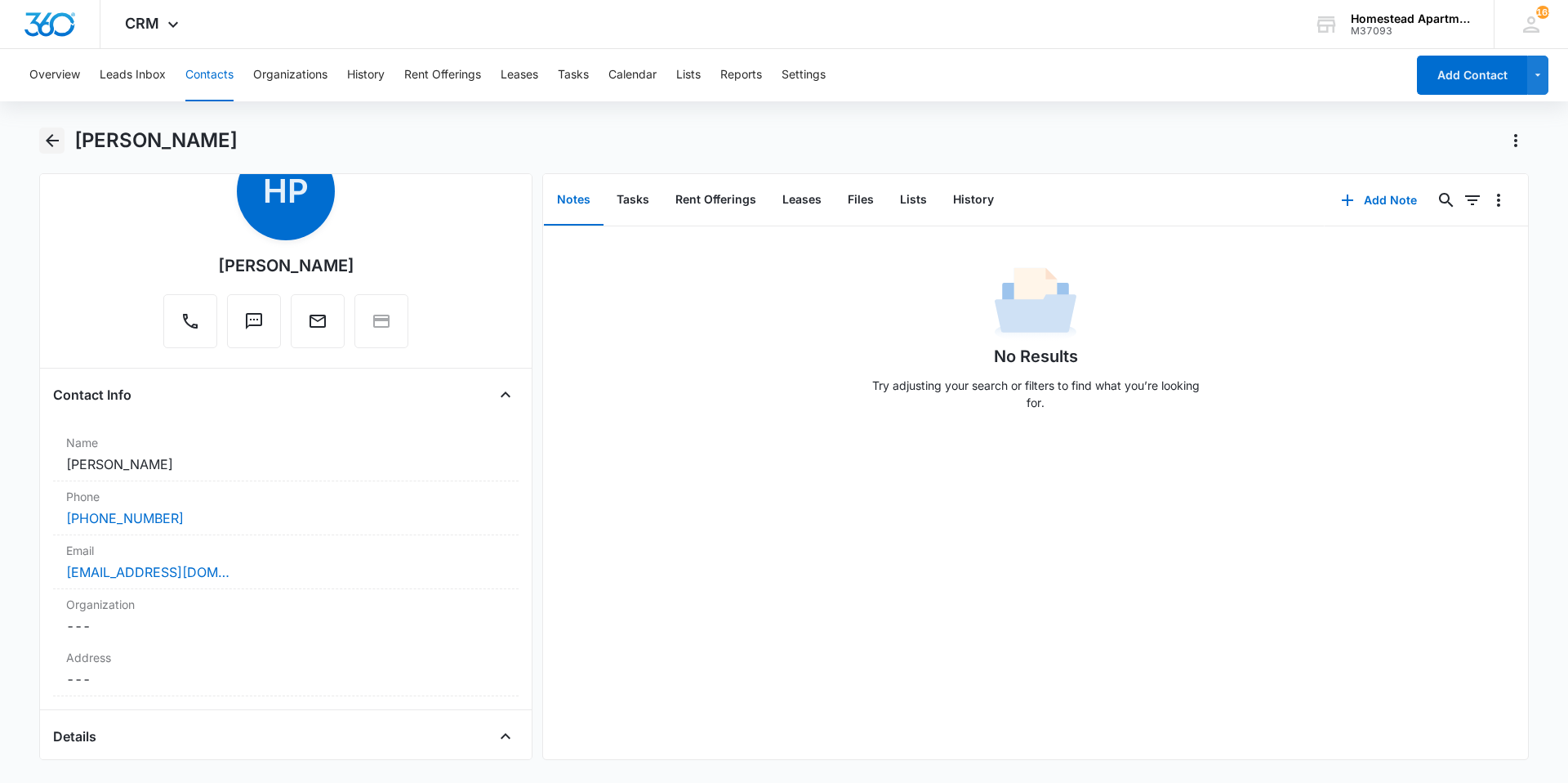
click at [53, 139] on icon "Back" at bounding box center [52, 141] width 20 height 20
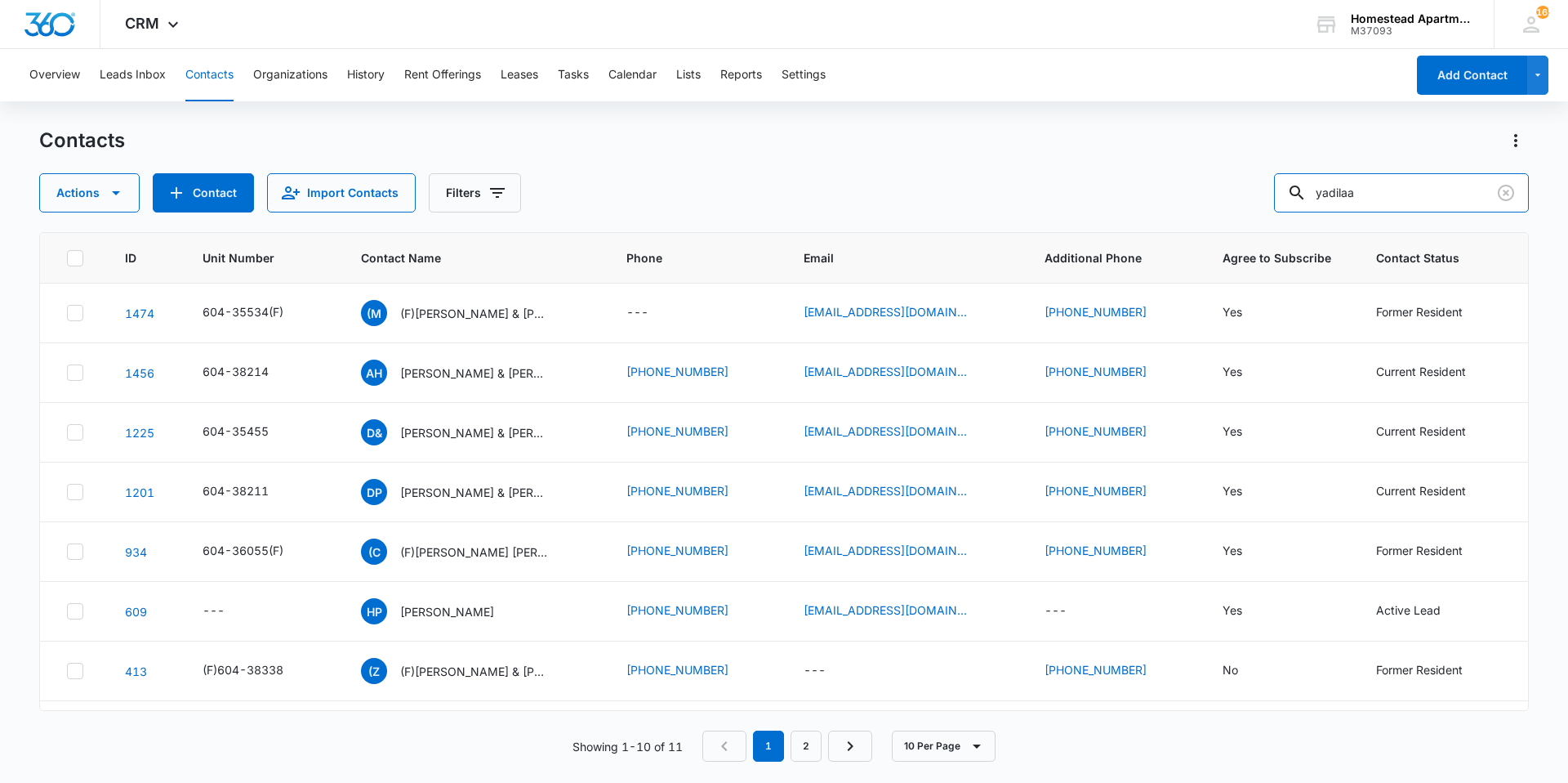
drag, startPoint x: 1444, startPoint y: 187, endPoint x: 1265, endPoint y: 186, distance: 179.0
click at [1265, 186] on div "Actions Contact Import Contacts Filters yadilaa" at bounding box center [784, 193] width 1489 height 40
type input "DRG H62"
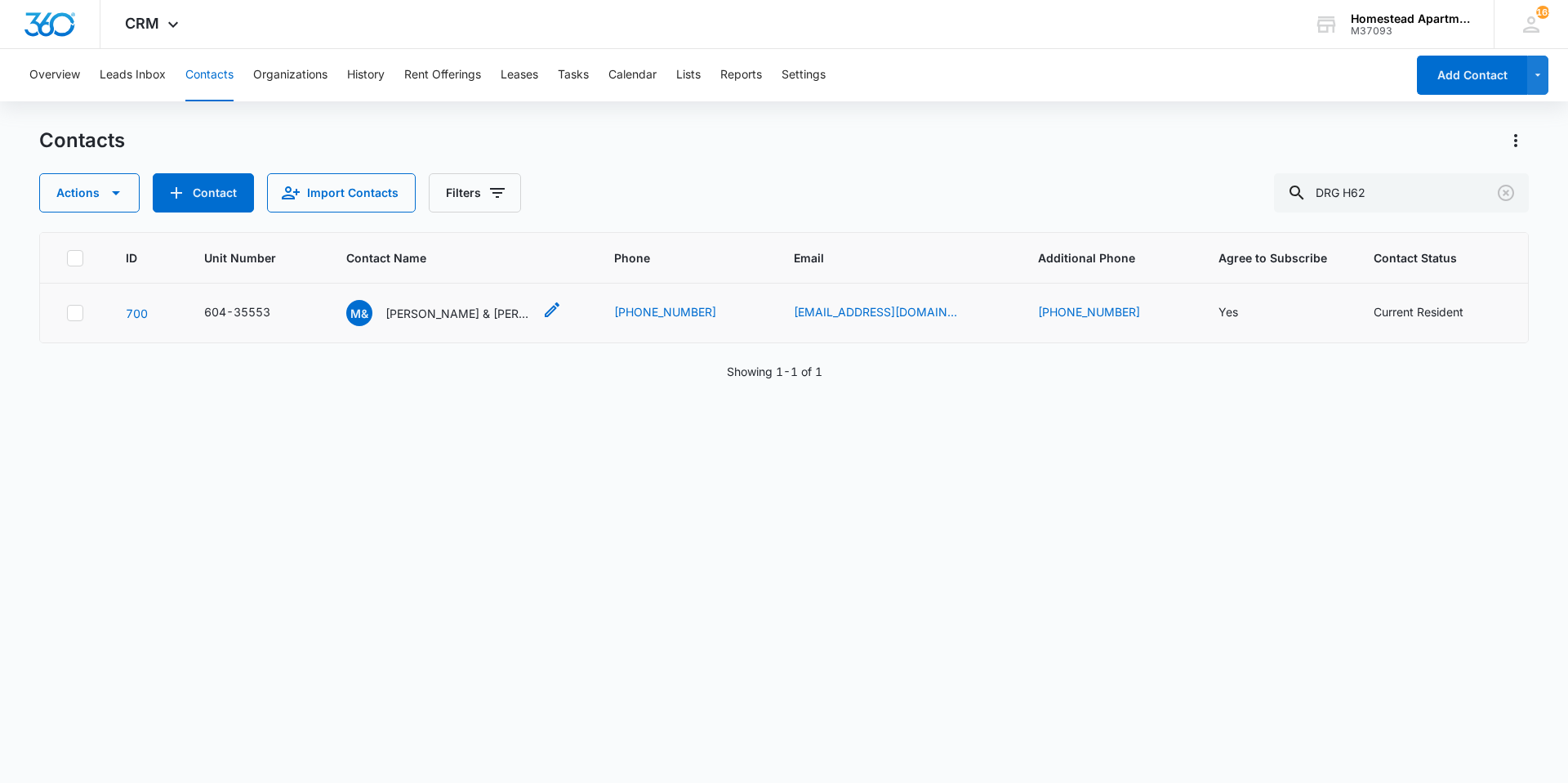
click at [475, 310] on p "[PERSON_NAME] & [PERSON_NAME]" at bounding box center [459, 312] width 147 height 17
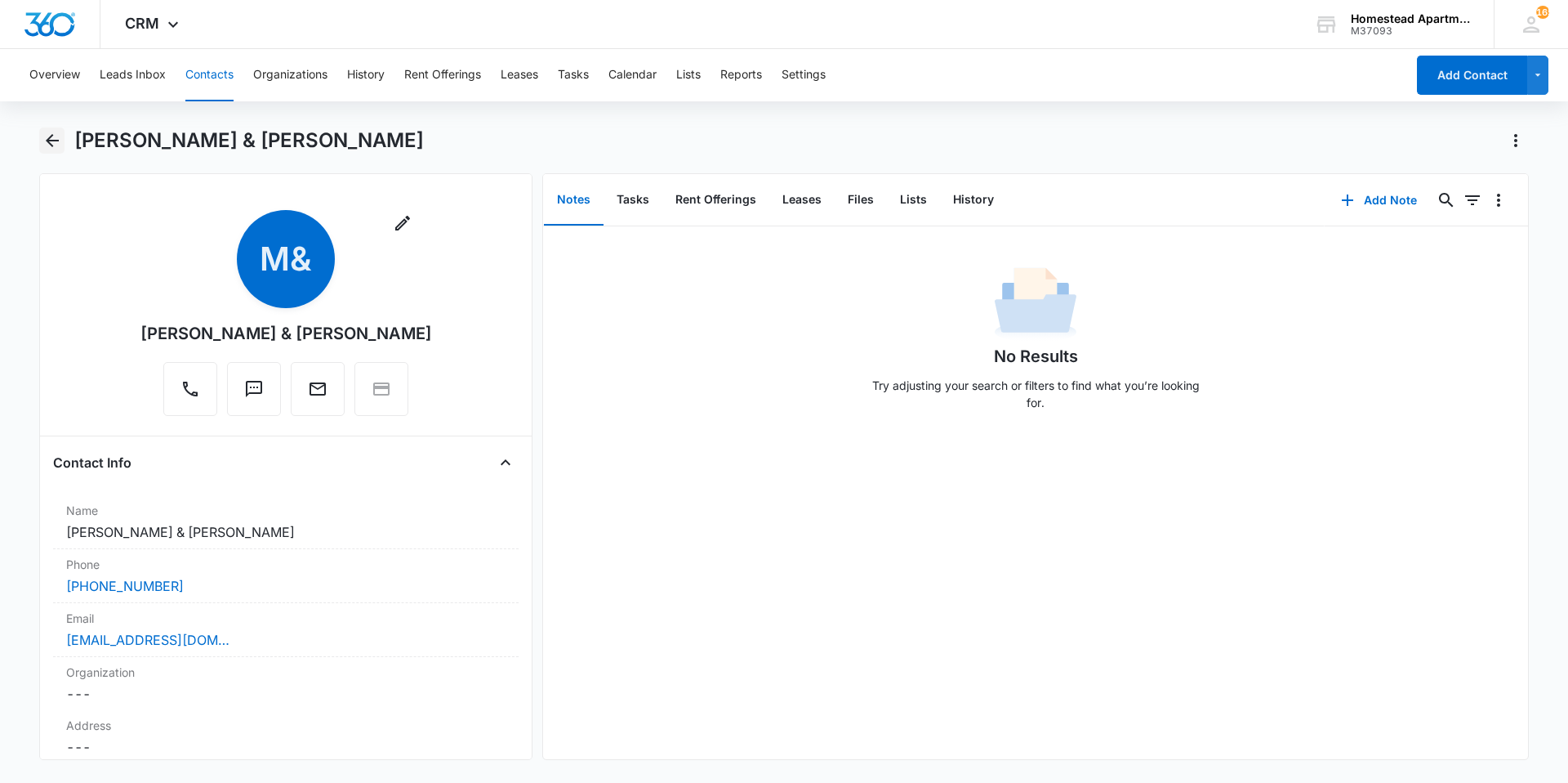
click at [53, 135] on icon "Back" at bounding box center [52, 141] width 20 height 20
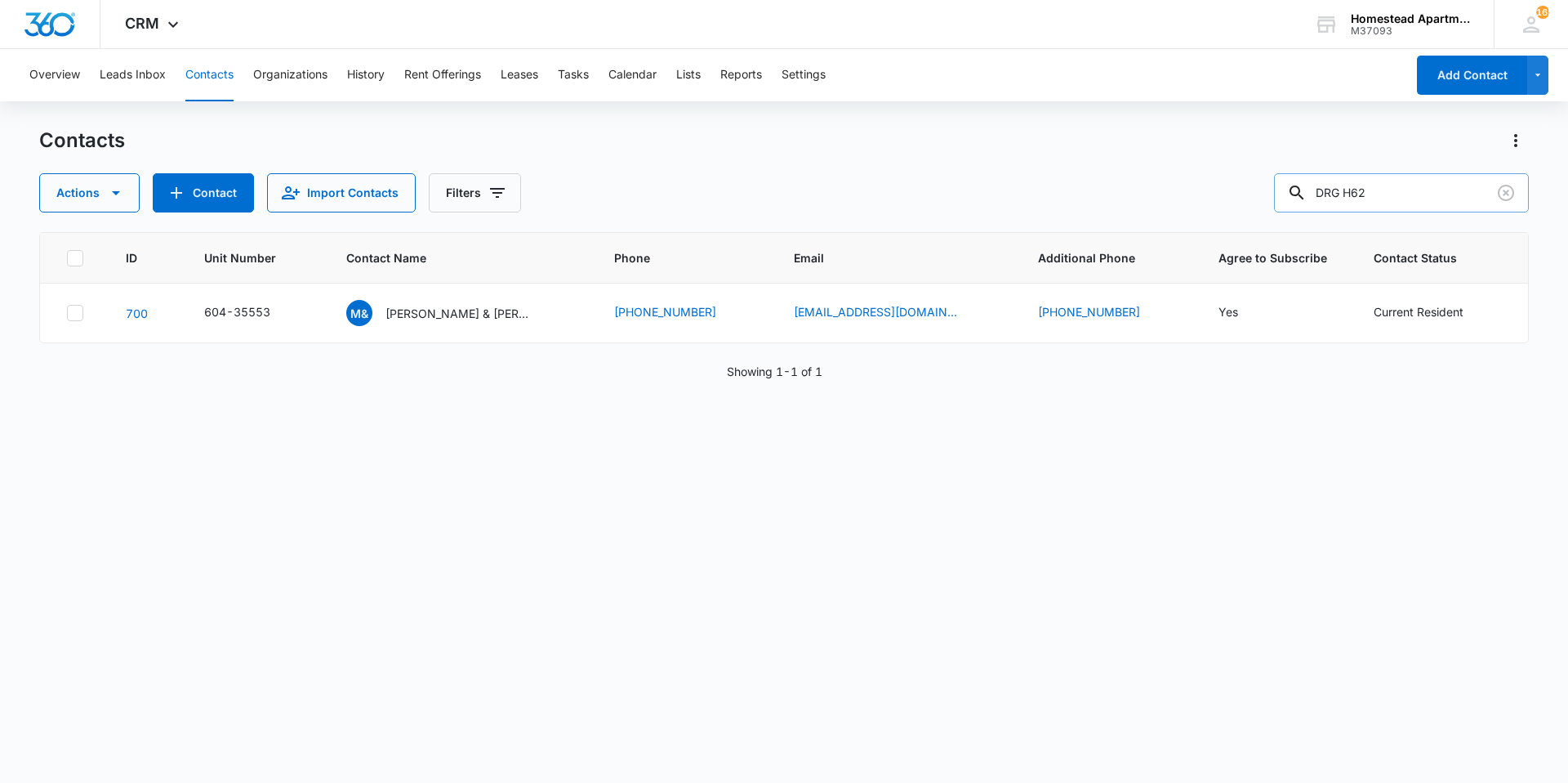
click at [1390, 193] on input "DRG H62" at bounding box center [1401, 193] width 255 height 40
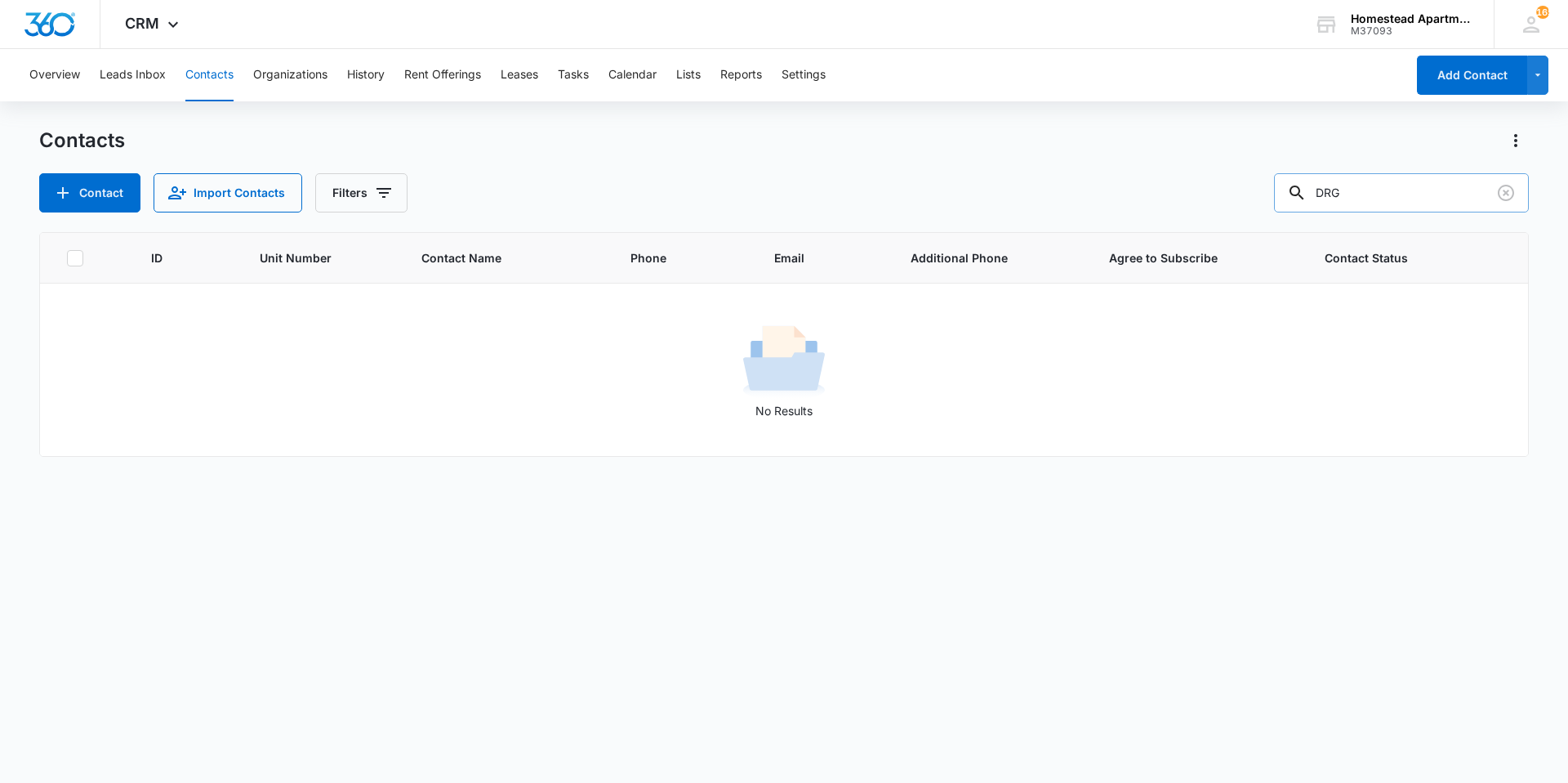
click at [1399, 181] on input "DRG" at bounding box center [1401, 193] width 255 height 40
type input "D"
type input "jeep"
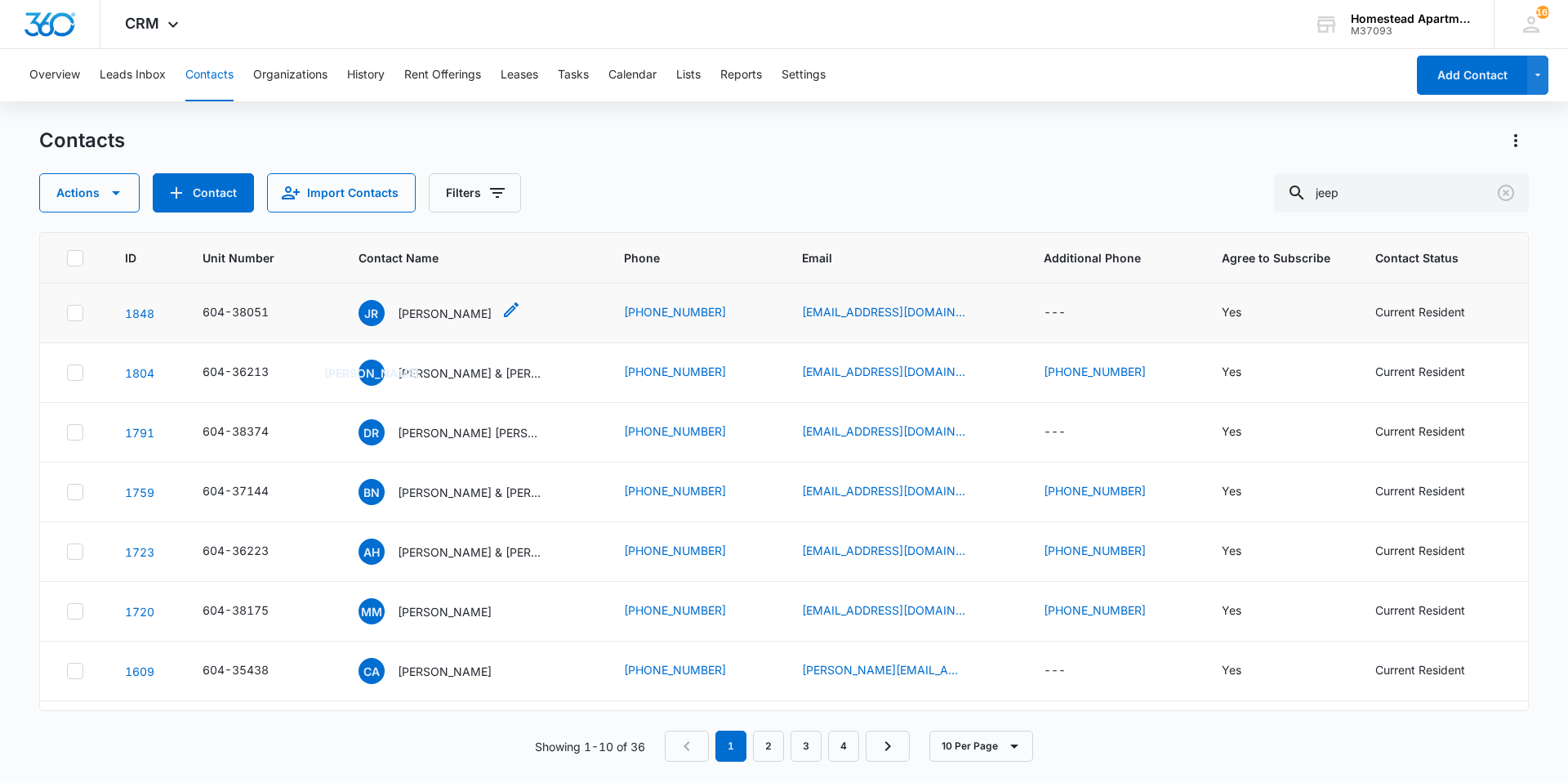
click at [454, 317] on p "[PERSON_NAME]" at bounding box center [444, 312] width 94 height 17
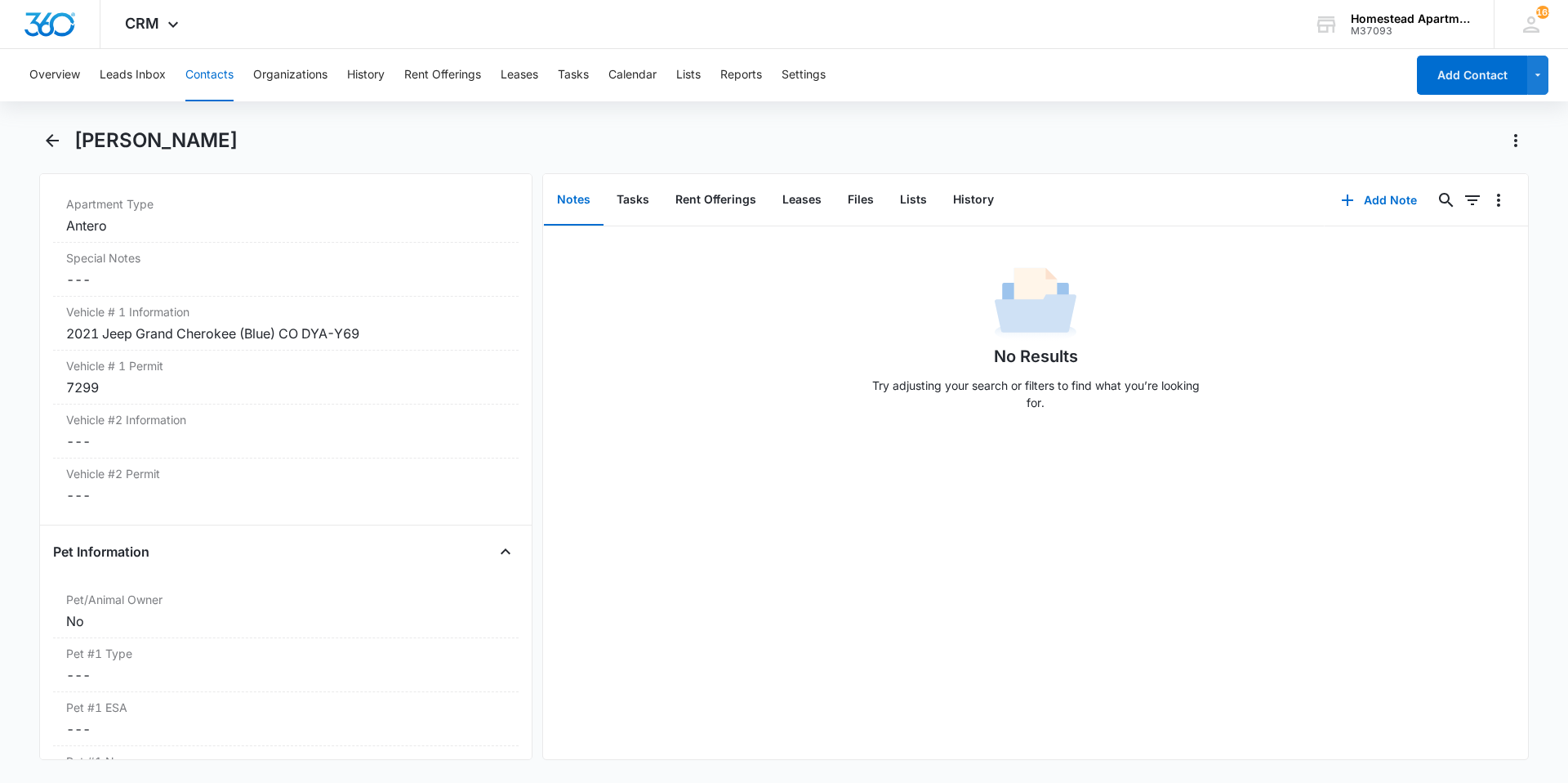
scroll to position [1633, 0]
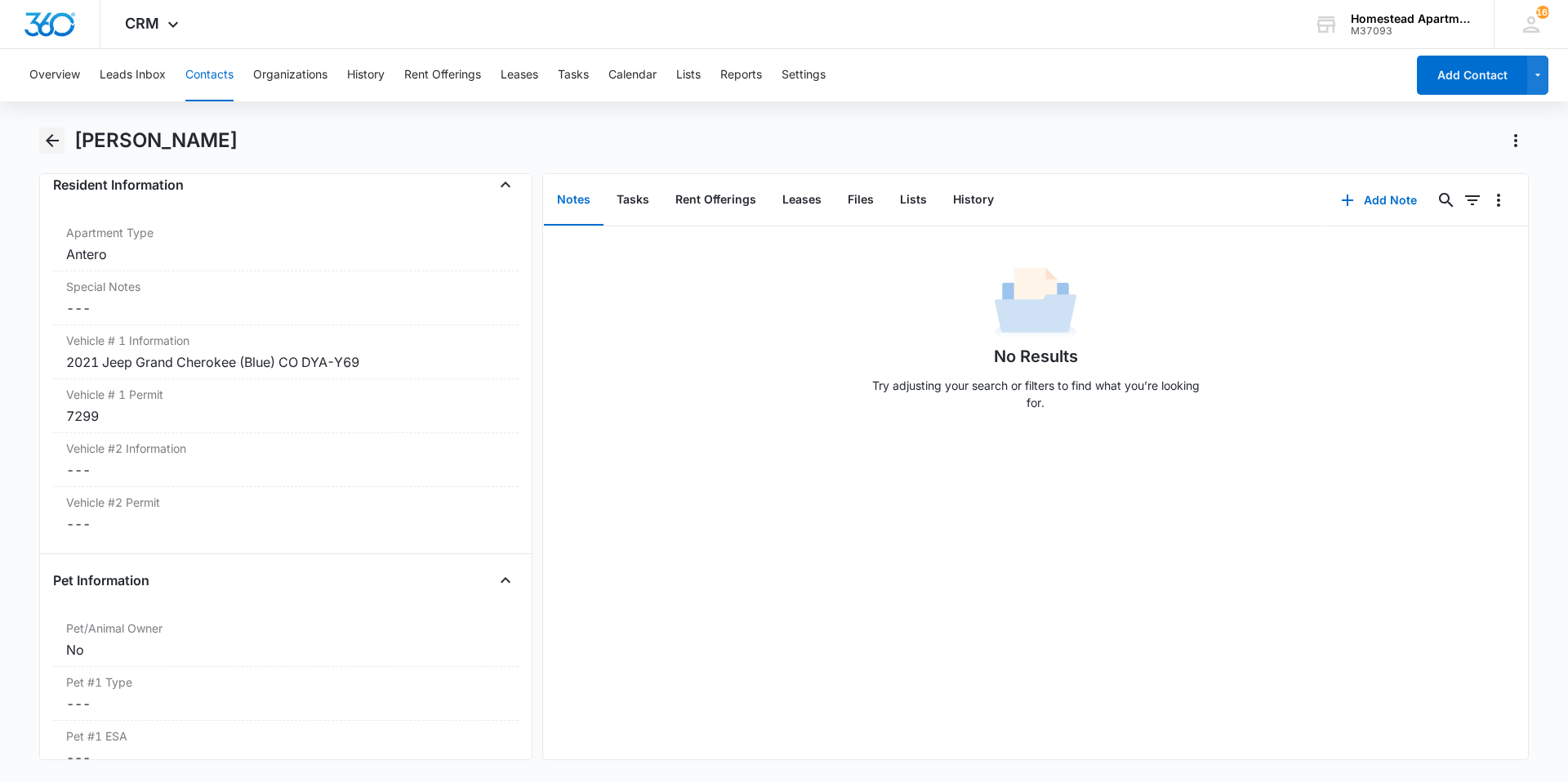
click at [60, 135] on icon "Back" at bounding box center [52, 141] width 20 height 20
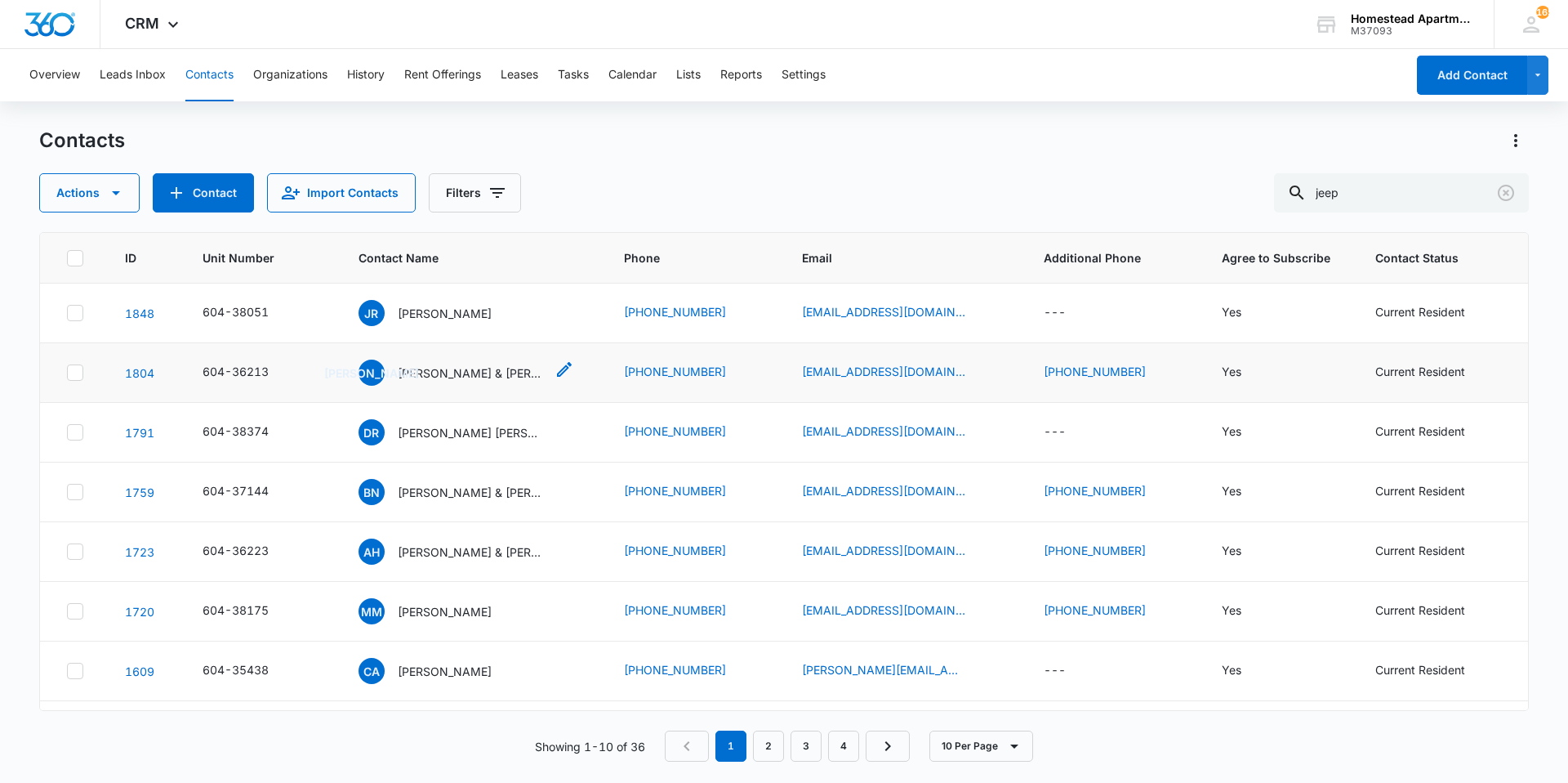
click at [485, 369] on p "[PERSON_NAME] & [PERSON_NAME]" at bounding box center [470, 373] width 147 height 17
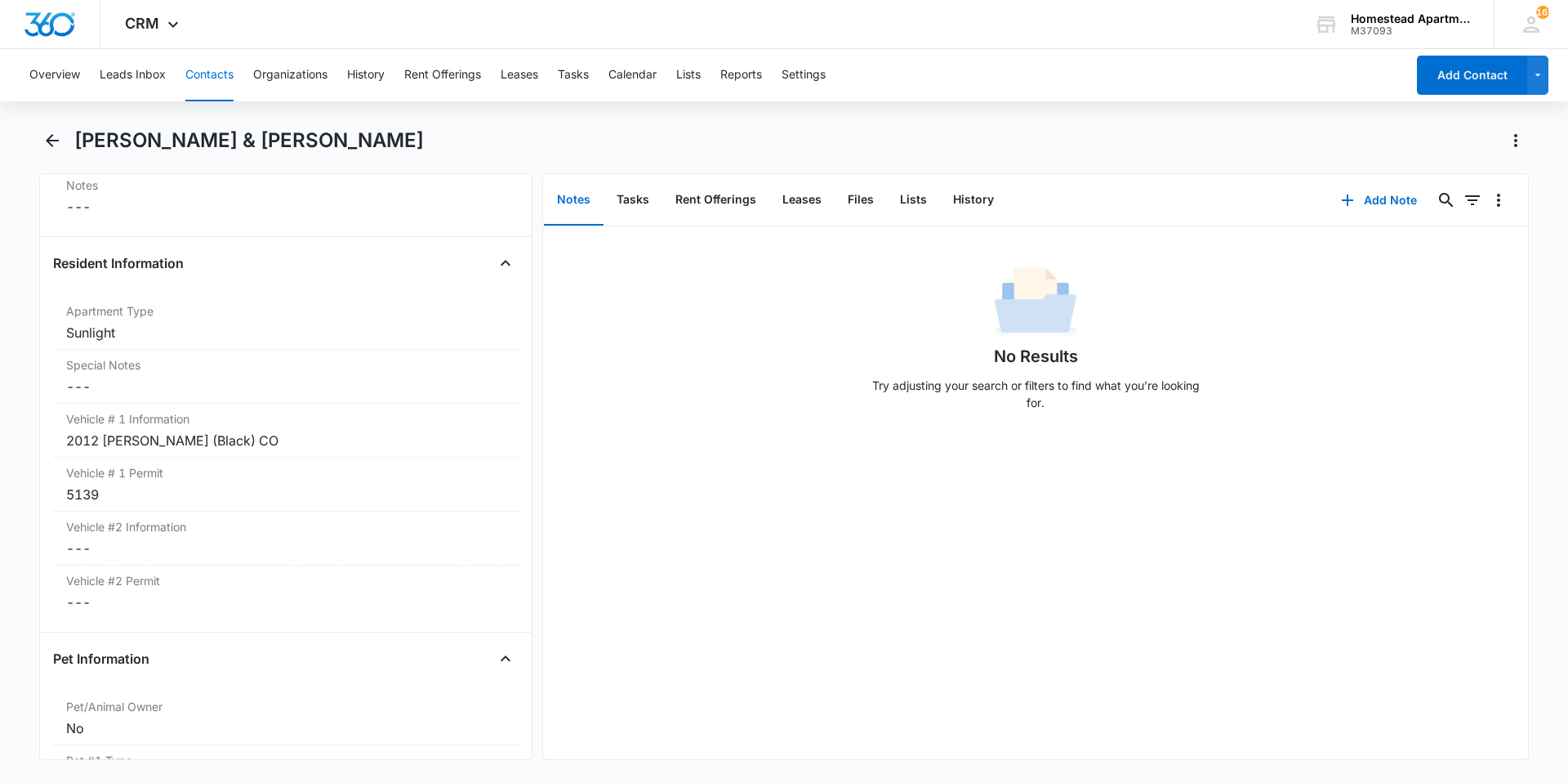
scroll to position [1544, 0]
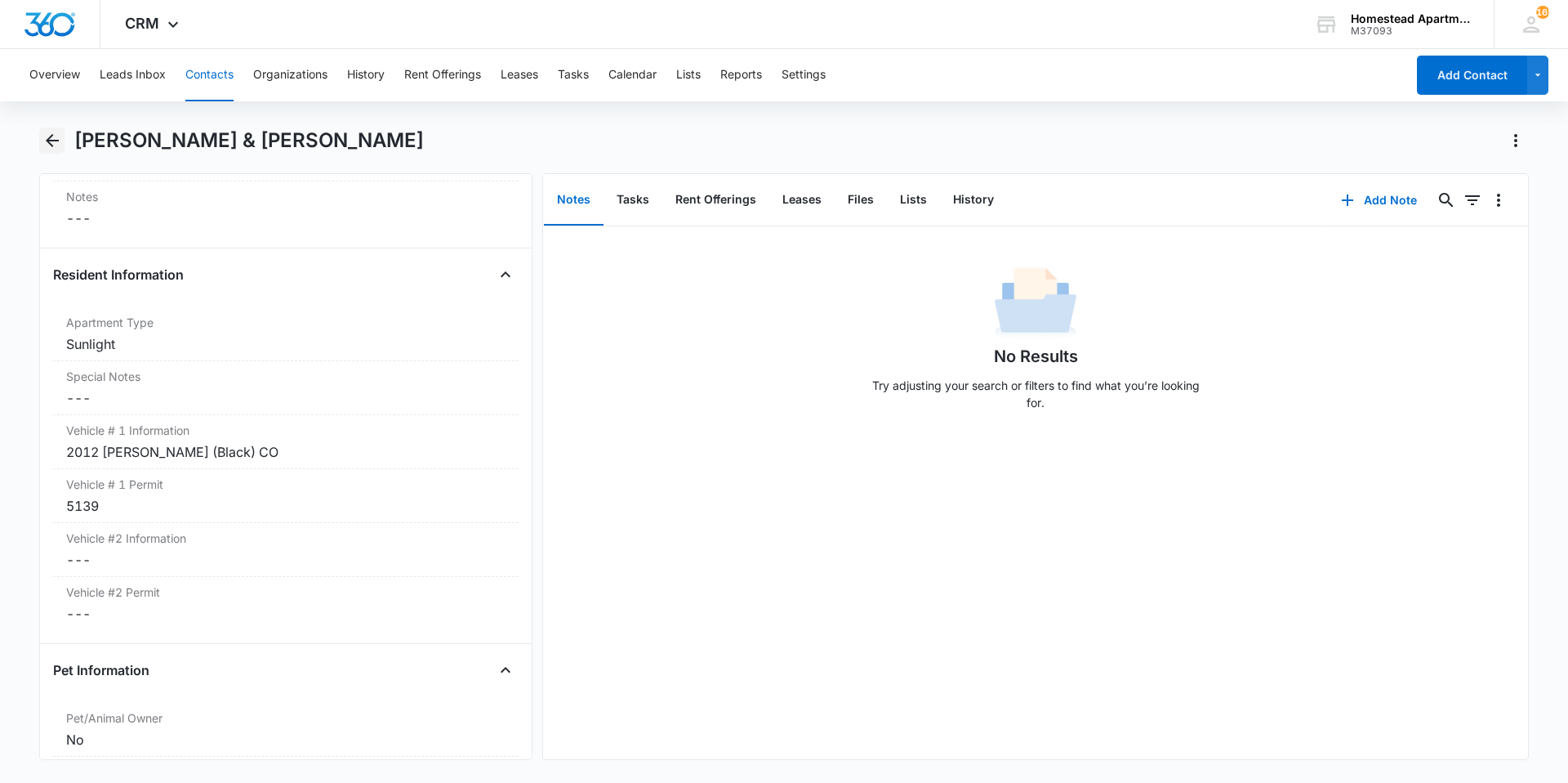
click at [47, 131] on icon "Back" at bounding box center [52, 141] width 20 height 20
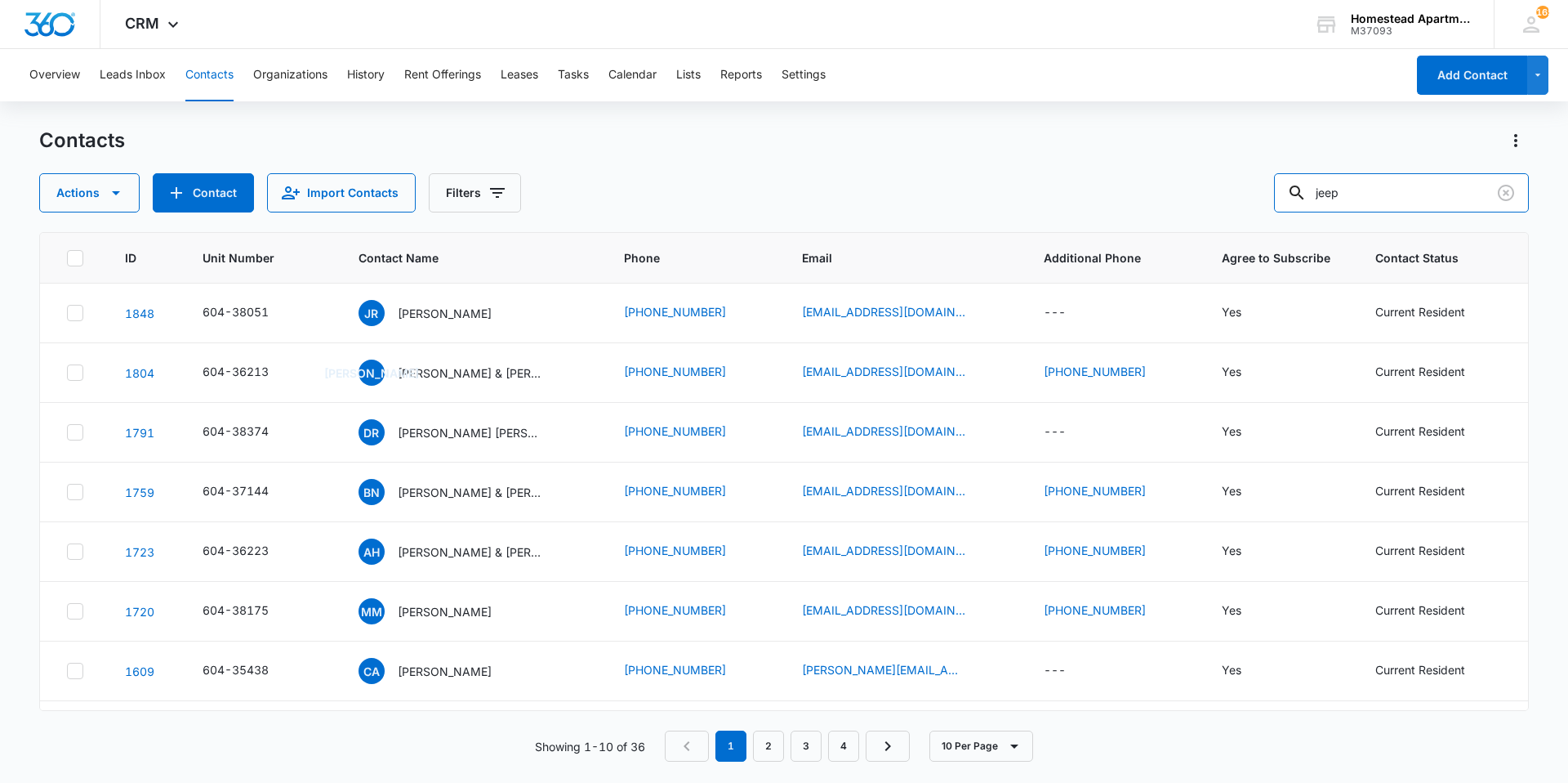
drag, startPoint x: 1377, startPoint y: 202, endPoint x: 1239, endPoint y: 211, distance: 138.3
click at [1239, 211] on div "Actions Contact Import Contacts Filters jeep" at bounding box center [784, 193] width 1489 height 40
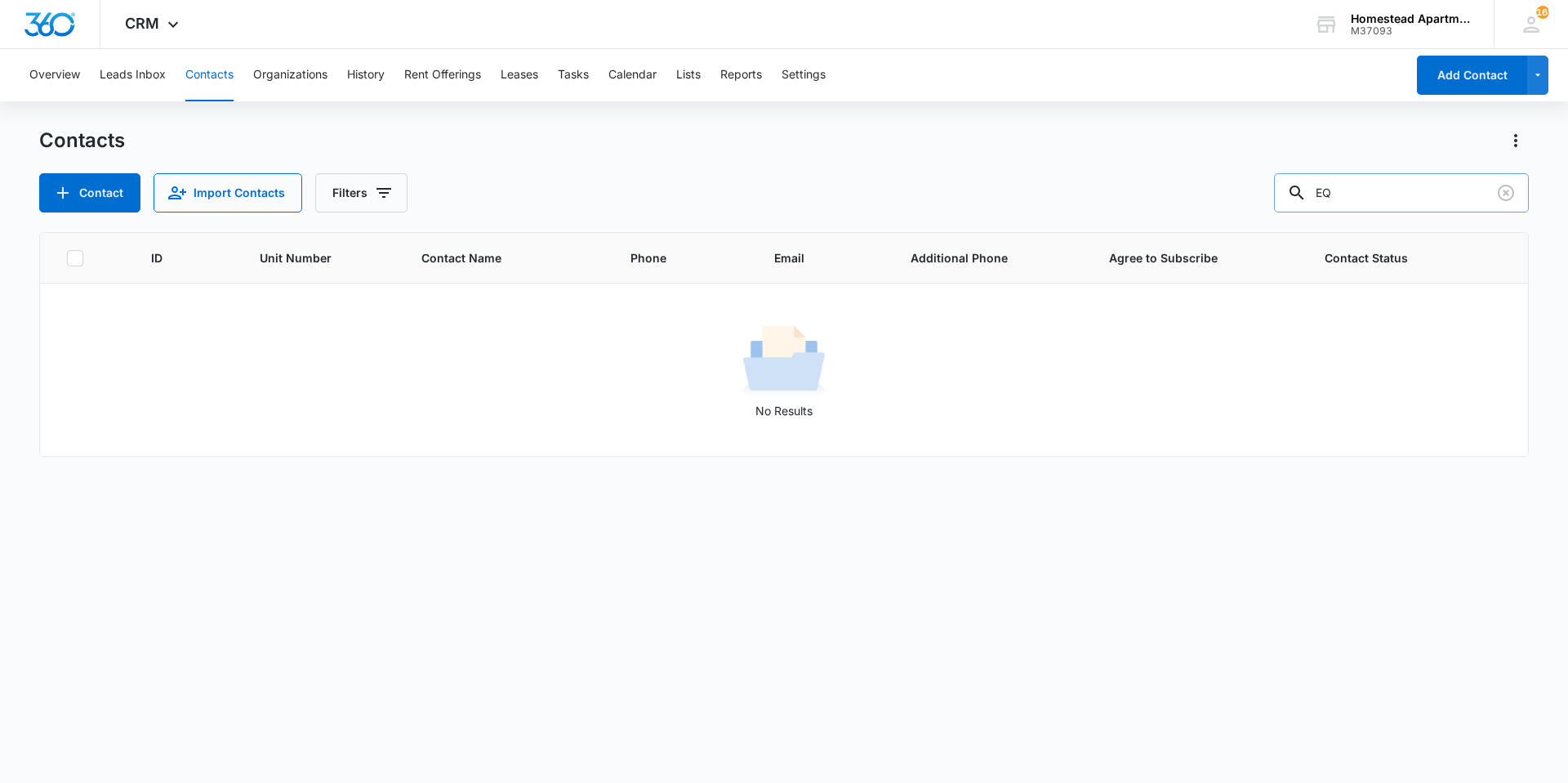
type input "E"
type input "c"
type input "s"
type input "h"
type input "d"
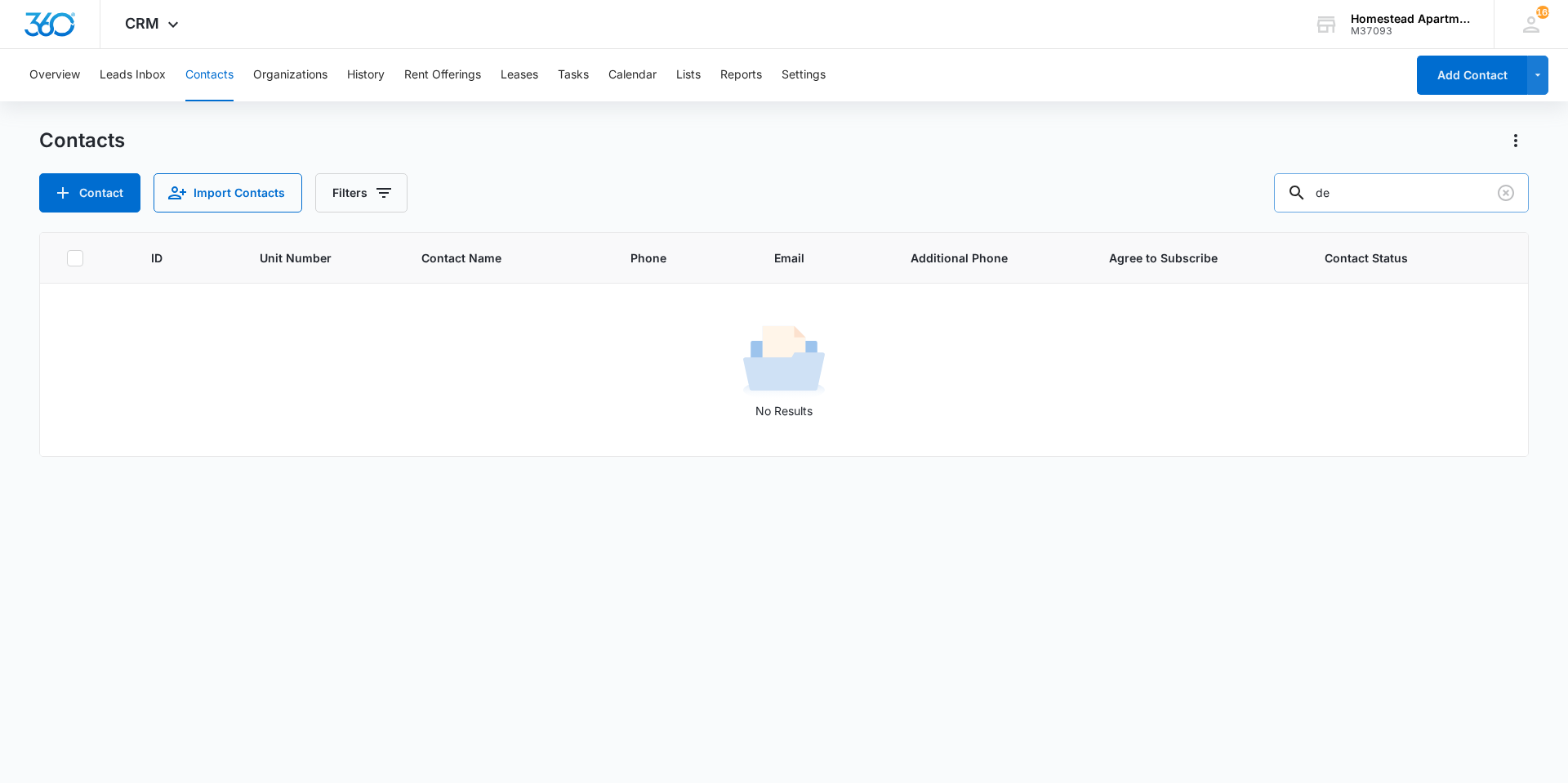
type input "d"
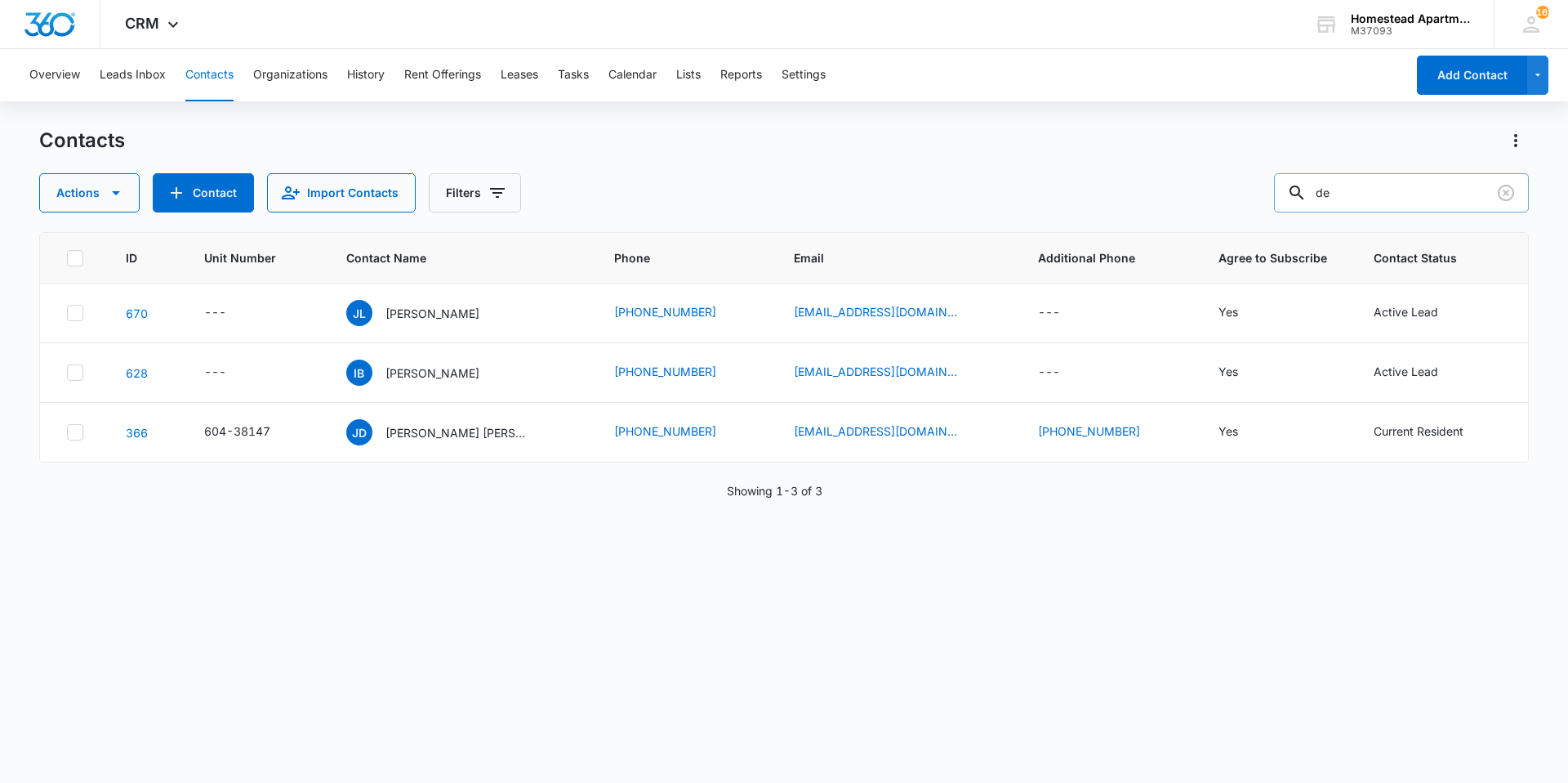
type input "d"
type input "desieer"
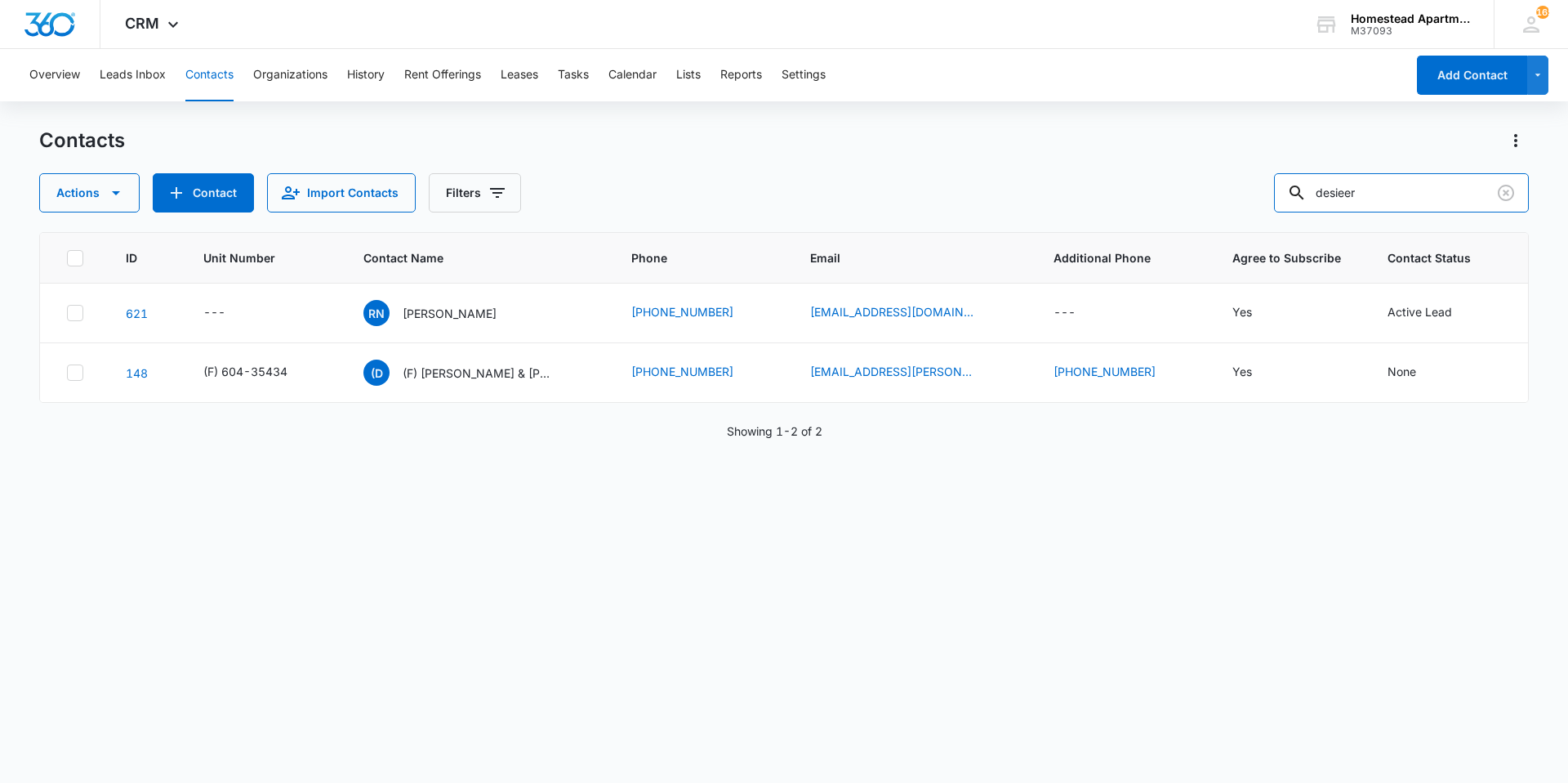
drag, startPoint x: 1373, startPoint y: 190, endPoint x: 1285, endPoint y: 197, distance: 88.3
click at [1285, 197] on div "Actions Contact Import Contacts Filters desieer" at bounding box center [784, 193] width 1489 height 40
